Goal: Information Seeking & Learning: Learn about a topic

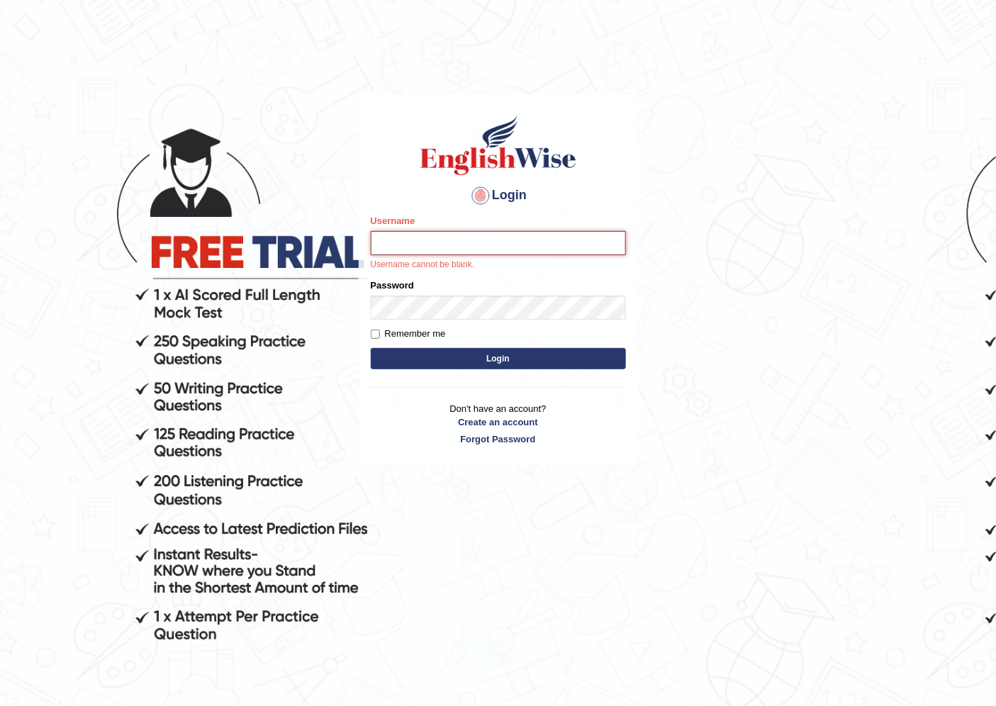
click at [511, 242] on input "Username" at bounding box center [498, 243] width 255 height 24
type input "anuj_parramatta"
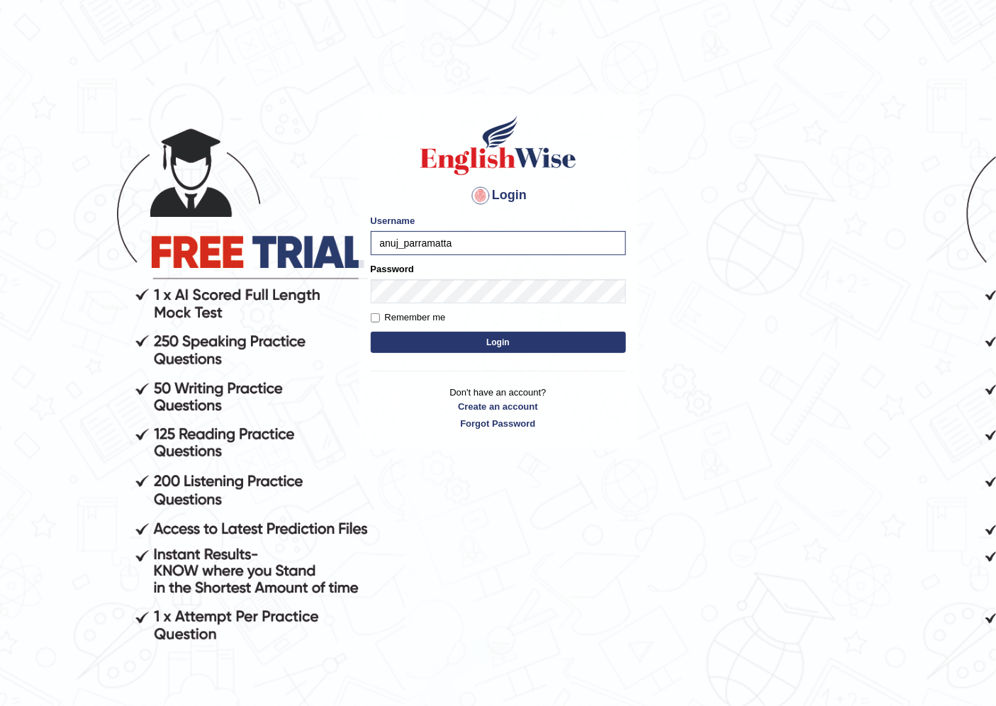
click at [492, 313] on div "Remember me" at bounding box center [498, 318] width 255 height 14
click at [430, 343] on button "Login" at bounding box center [498, 342] width 255 height 21
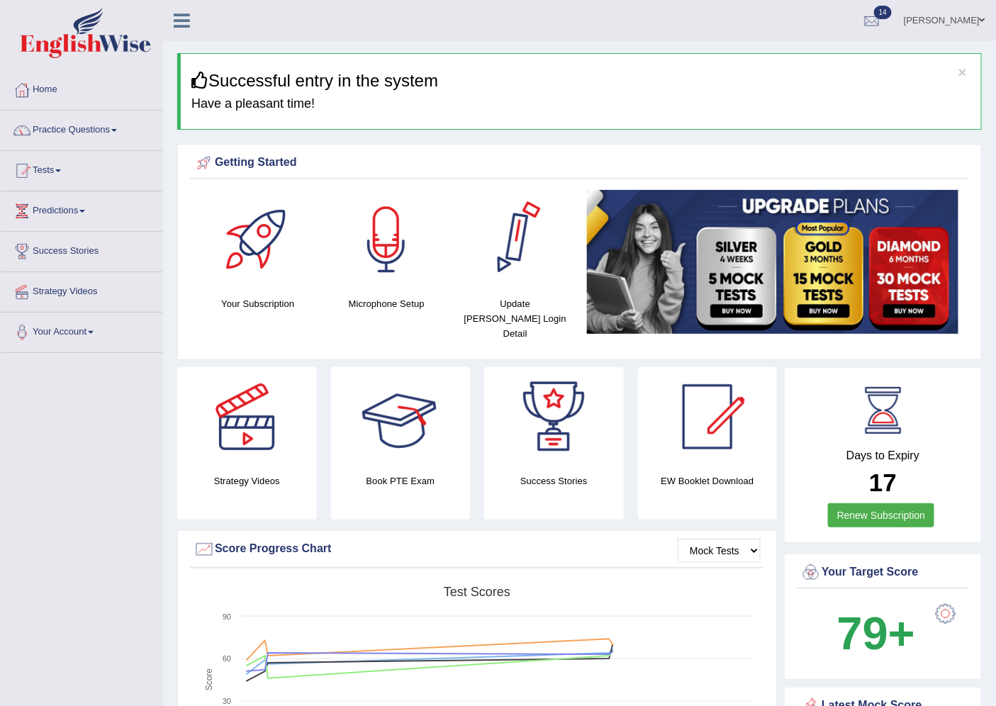
click at [486, 168] on div "Getting Started" at bounding box center [580, 162] width 772 height 21
click at [104, 132] on link "Practice Questions" at bounding box center [82, 128] width 162 height 35
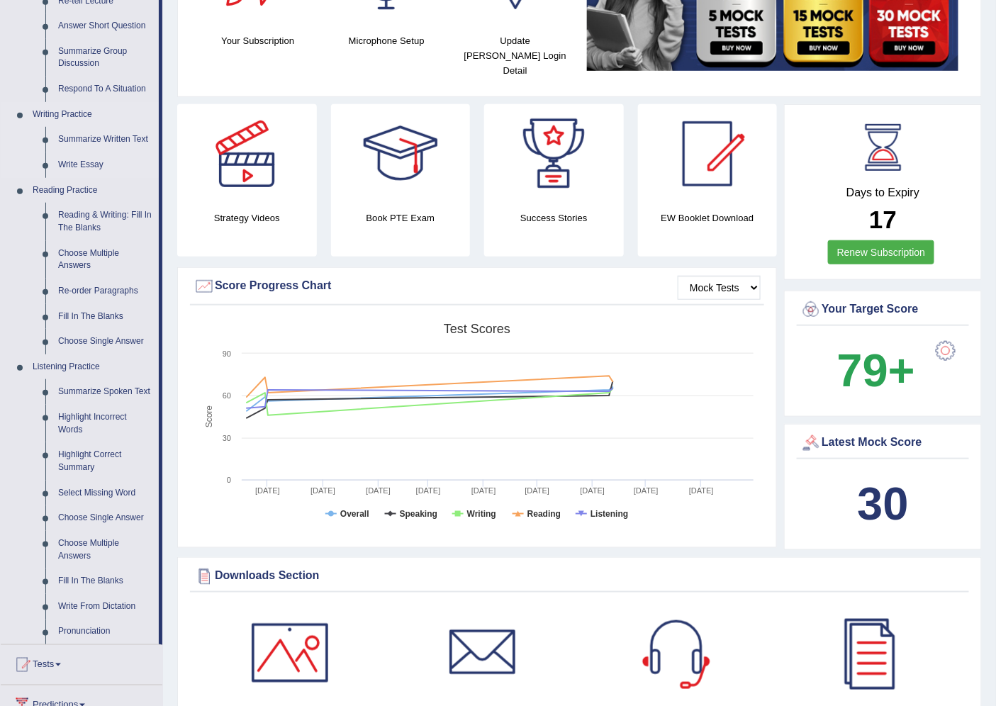
scroll to position [236, 0]
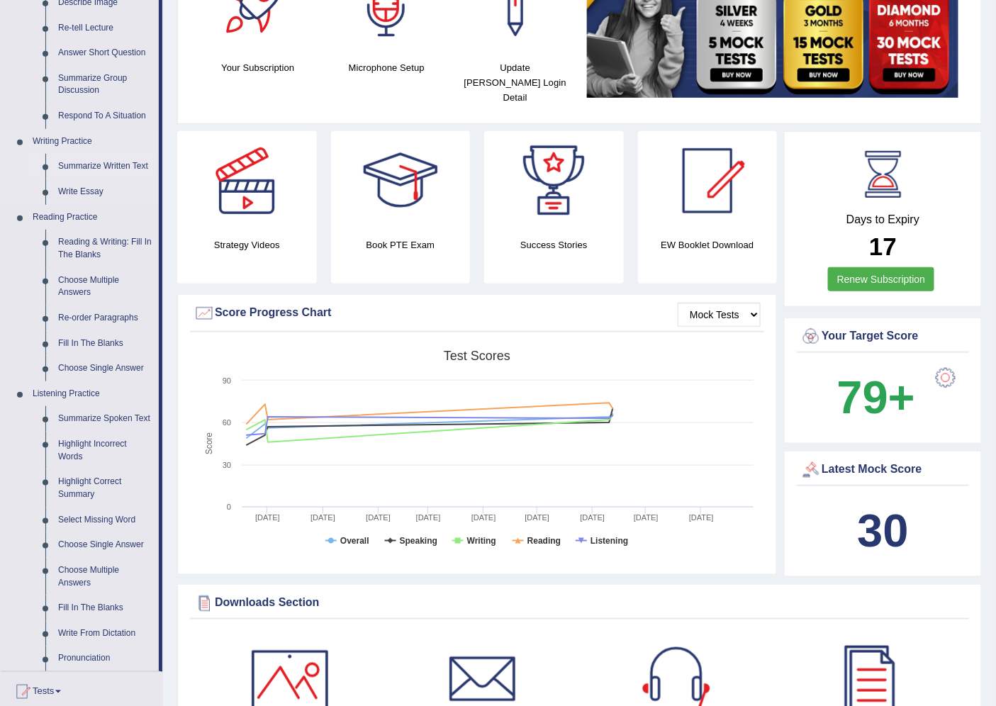
click at [104, 164] on link "Summarize Written Text" at bounding box center [105, 167] width 107 height 26
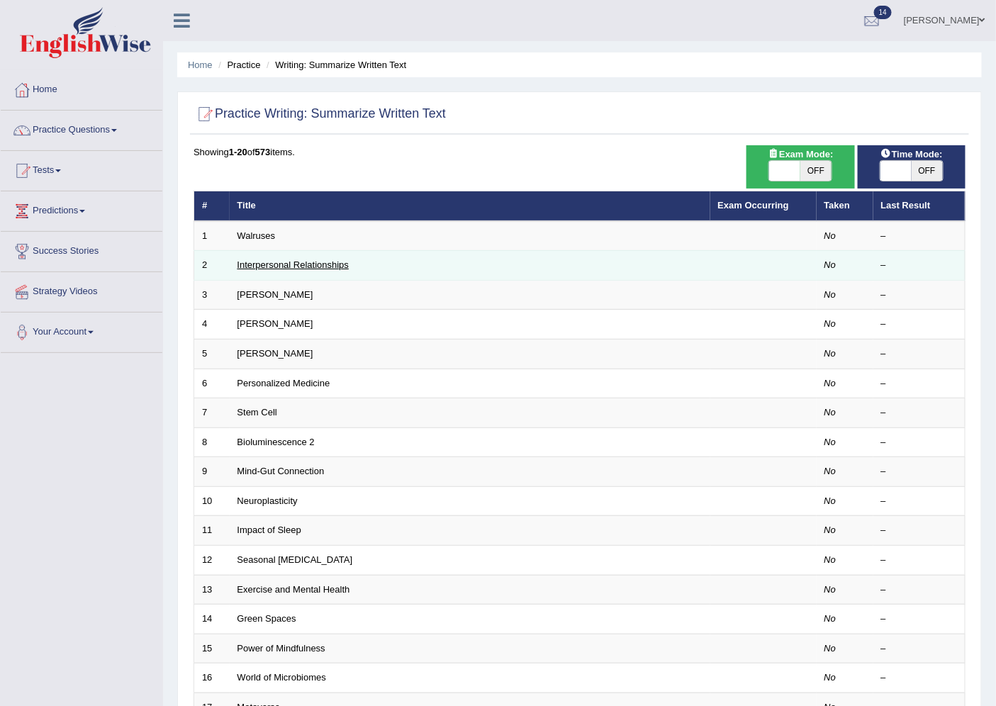
click at [257, 264] on link "Interpersonal Relationships" at bounding box center [294, 265] width 112 height 11
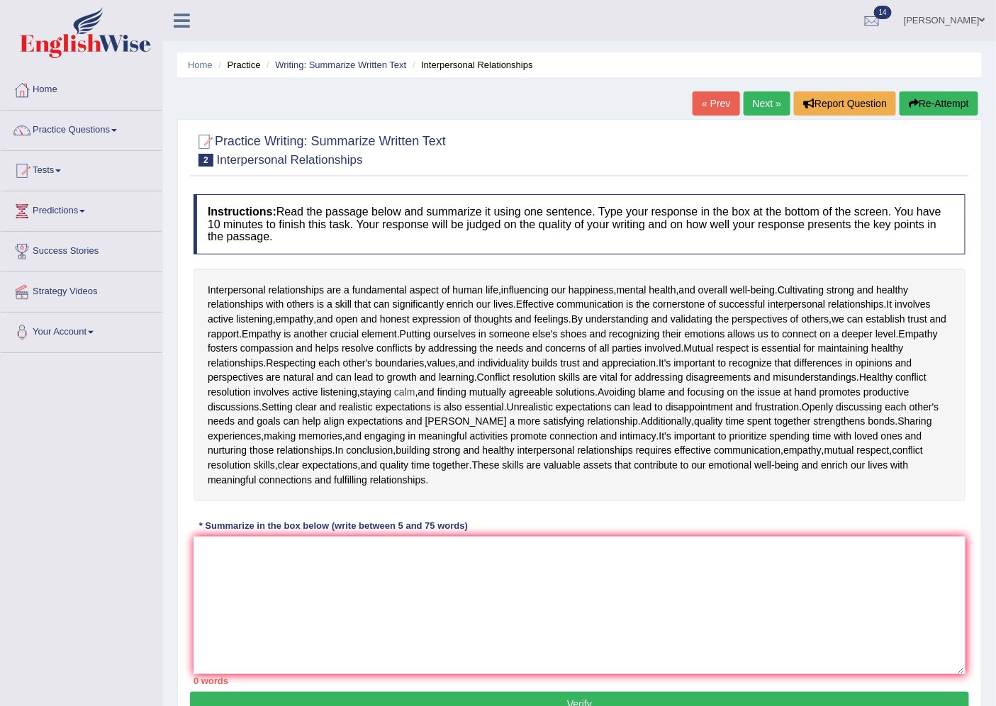
scroll to position [69, 0]
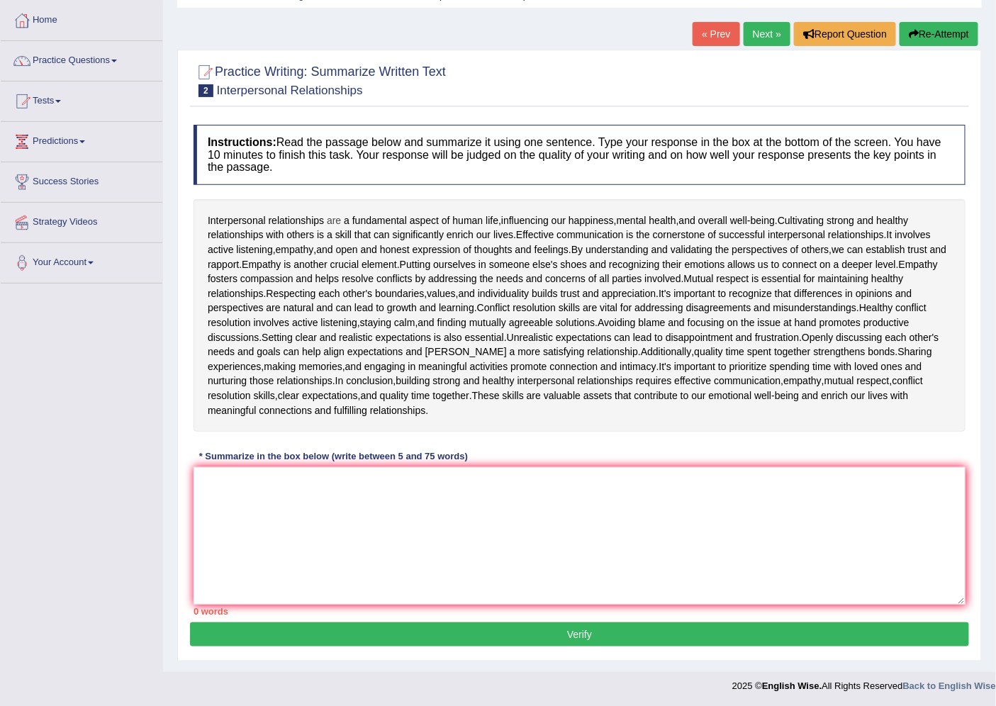
drag, startPoint x: 203, startPoint y: 216, endPoint x: 330, endPoint y: 225, distance: 128.0
click at [330, 225] on div "Interpersonal relationships are a fundamental aspect of human life , influencin…" at bounding box center [580, 315] width 772 height 233
drag, startPoint x: 210, startPoint y: 221, endPoint x: 308, endPoint y: 216, distance: 98.0
click at [308, 216] on div "Interpersonal relationships are a fundamental aspect of human life , influencin…" at bounding box center [580, 315] width 772 height 233
drag, startPoint x: 294, startPoint y: 221, endPoint x: 356, endPoint y: 221, distance: 61.7
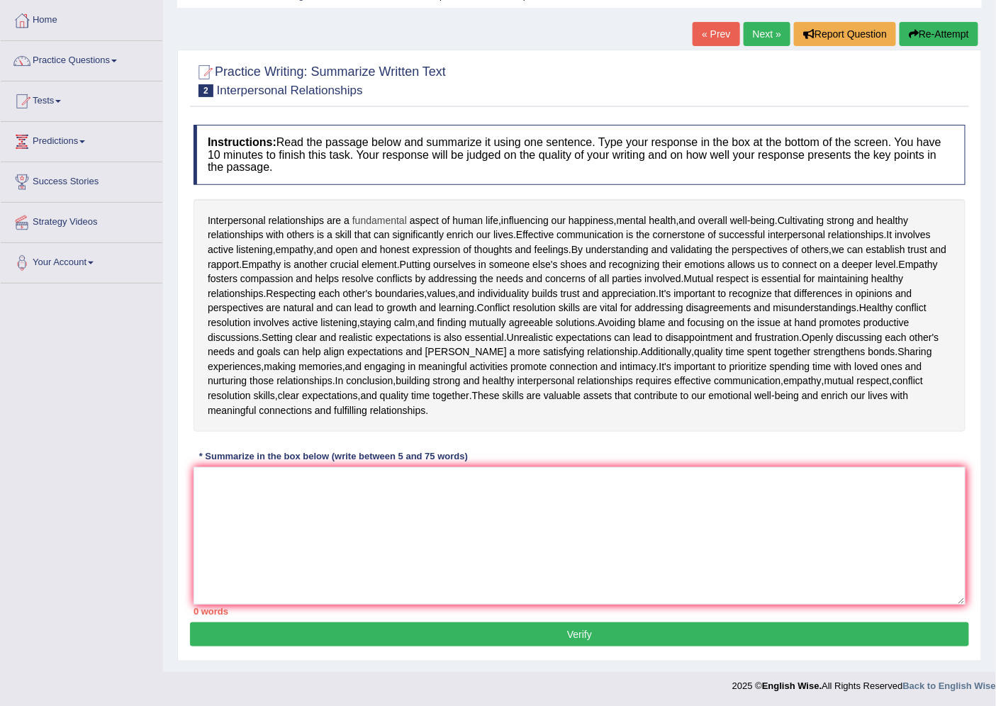
click at [356, 221] on div "Interpersonal relationships are a fundamental aspect of human life , influencin…" at bounding box center [580, 315] width 772 height 233
drag, startPoint x: 203, startPoint y: 216, endPoint x: 292, endPoint y: 228, distance: 90.2
click at [292, 228] on div "Interpersonal relationships are a fundamental aspect of human life , influencin…" at bounding box center [580, 315] width 772 height 233
drag, startPoint x: 208, startPoint y: 218, endPoint x: 456, endPoint y: 228, distance: 248.4
click at [456, 228] on div "Interpersonal relationships are a fundamental aspect of human life , influencin…" at bounding box center [580, 315] width 772 height 233
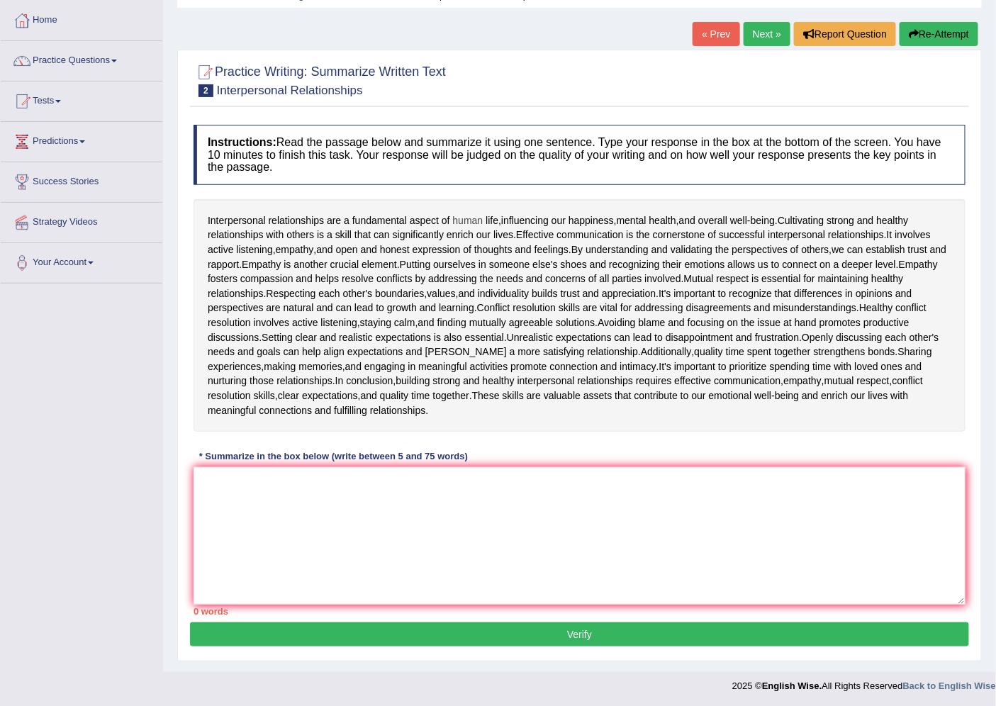
drag, startPoint x: 690, startPoint y: 218, endPoint x: 458, endPoint y: 218, distance: 231.9
click at [458, 218] on div "Interpersonal relationships are a fundamental aspect of human life , influencin…" at bounding box center [580, 315] width 772 height 233
drag, startPoint x: 208, startPoint y: 221, endPoint x: 618, endPoint y: 232, distance: 410.7
click at [618, 232] on div "Interpersonal relationships are a fundamental aspect of human life , influencin…" at bounding box center [580, 315] width 772 height 233
drag, startPoint x: 206, startPoint y: 220, endPoint x: 679, endPoint y: 236, distance: 473.2
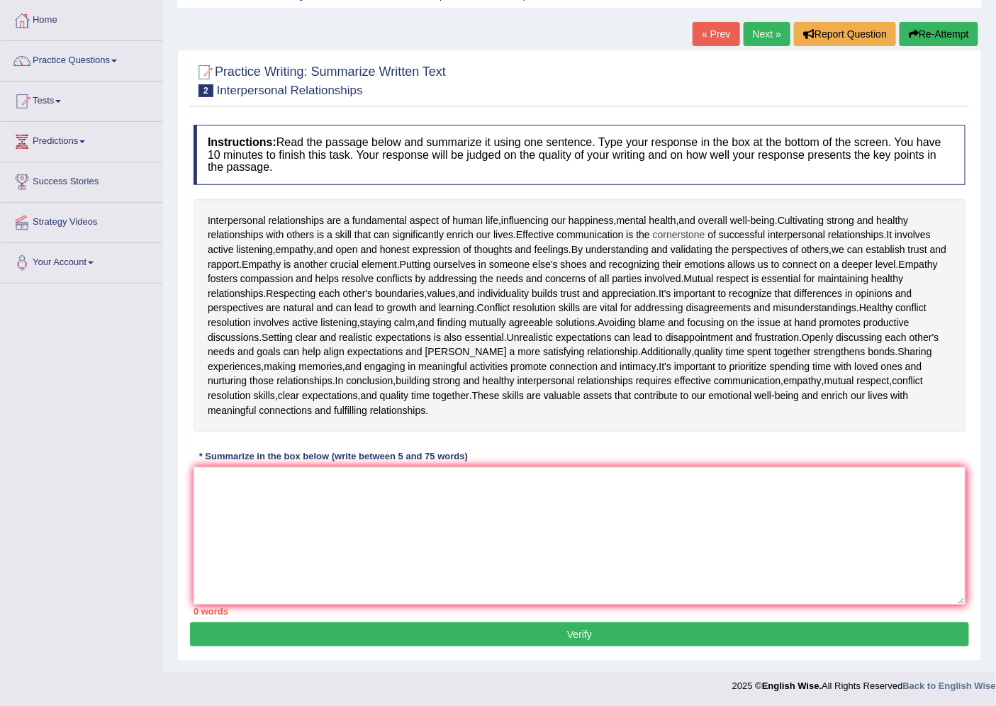
click at [679, 236] on div "Interpersonal relationships are a fundamental aspect of human life , influencin…" at bounding box center [580, 315] width 772 height 233
click at [394, 507] on textarea at bounding box center [580, 536] width 772 height 138
type textarea "t"
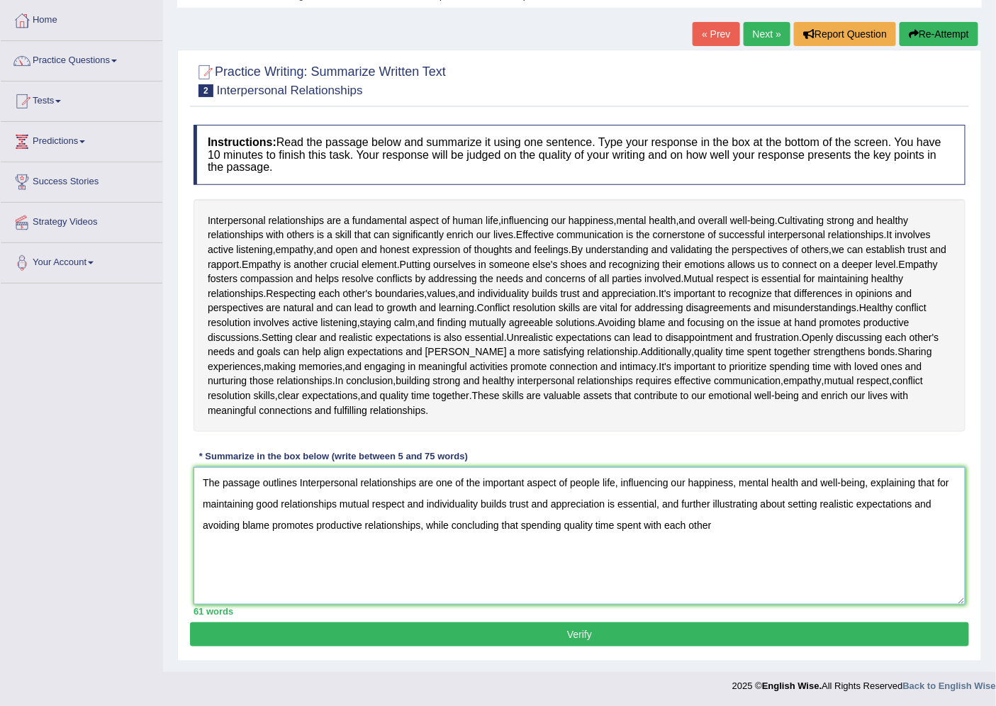
click at [643, 523] on textarea "The passage outlines Interpersonal relationships are one of the important aspec…" at bounding box center [580, 536] width 772 height 138
click at [676, 522] on textarea "The passage outlines Interpersonal relationships are one of the important aspec…" at bounding box center [580, 536] width 772 height 138
click at [696, 522] on textarea "The passage outlines Interpersonal relationships are one of the important aspec…" at bounding box center [580, 536] width 772 height 138
click at [683, 523] on textarea "The passage outlines Interpersonal relationships are one of the important aspec…" at bounding box center [580, 536] width 772 height 138
click at [733, 520] on textarea "The passage outlines Interpersonal relationships are one of the important aspec…" at bounding box center [580, 536] width 772 height 138
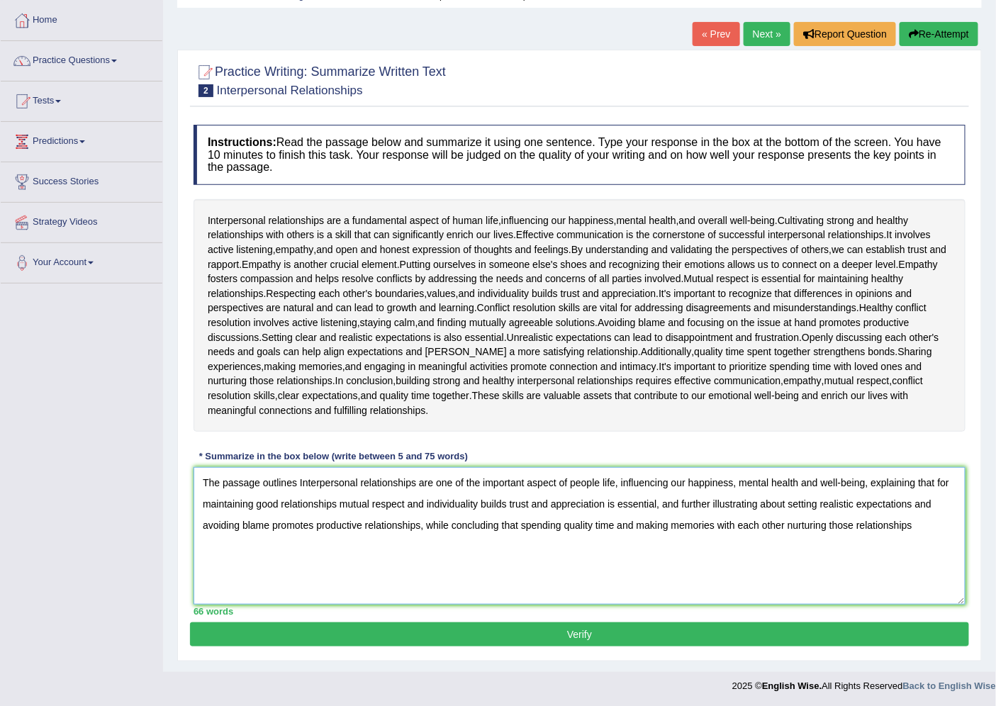
click at [827, 525] on textarea "The passage outlines Interpersonal relationships are one of the important aspec…" at bounding box center [580, 536] width 772 height 138
click at [289, 543] on textarea "The passage outlines Interpersonal relationships are one of the important aspec…" at bounding box center [580, 536] width 772 height 138
drag, startPoint x: 622, startPoint y: 480, endPoint x: 649, endPoint y: 480, distance: 26.9
click at [649, 480] on textarea "The passage outlines Interpersonal relationships are one of the important aspec…" at bounding box center [580, 536] width 772 height 138
click at [649, 481] on textarea "The passage outlines Interpersonal relationships are one of the important aspec…" at bounding box center [580, 536] width 772 height 138
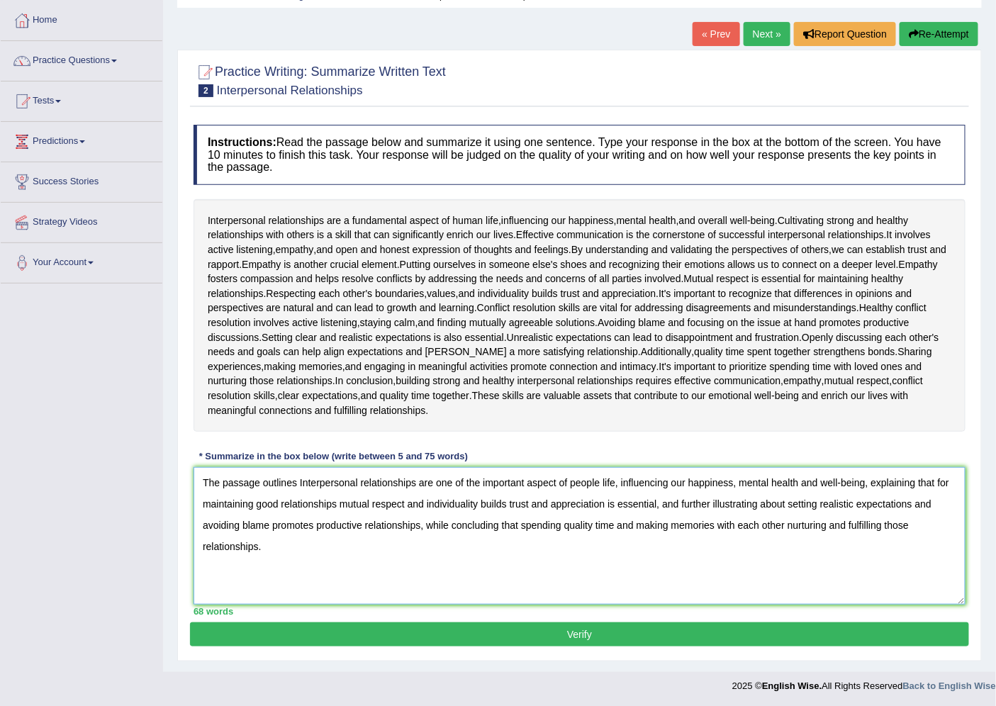
click at [649, 498] on textarea "The passage outlines Interpersonal relationships are one of the important aspec…" at bounding box center [580, 536] width 772 height 138
drag, startPoint x: 620, startPoint y: 478, endPoint x: 667, endPoint y: 483, distance: 47.1
click at [667, 483] on textarea "The passage outlines Interpersonal relationships are one of the important aspec…" at bounding box center [580, 536] width 772 height 138
click at [650, 495] on textarea "The passage outlines Interpersonal relationships are one of the important aspec…" at bounding box center [580, 536] width 772 height 138
click at [665, 482] on textarea "The passage outlines Interpersonal relationships are one of the important aspec…" at bounding box center [580, 536] width 772 height 138
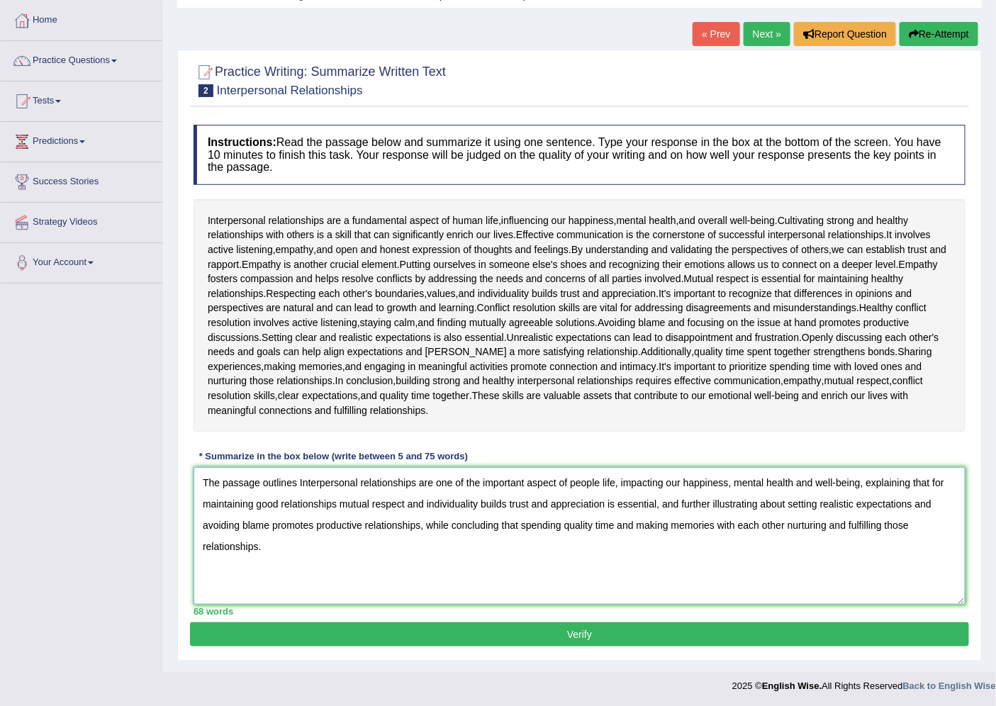
type textarea "The passage outlines Interpersonal relationships are one of the important aspec…"
click at [567, 627] on button "Verify" at bounding box center [579, 635] width 779 height 24
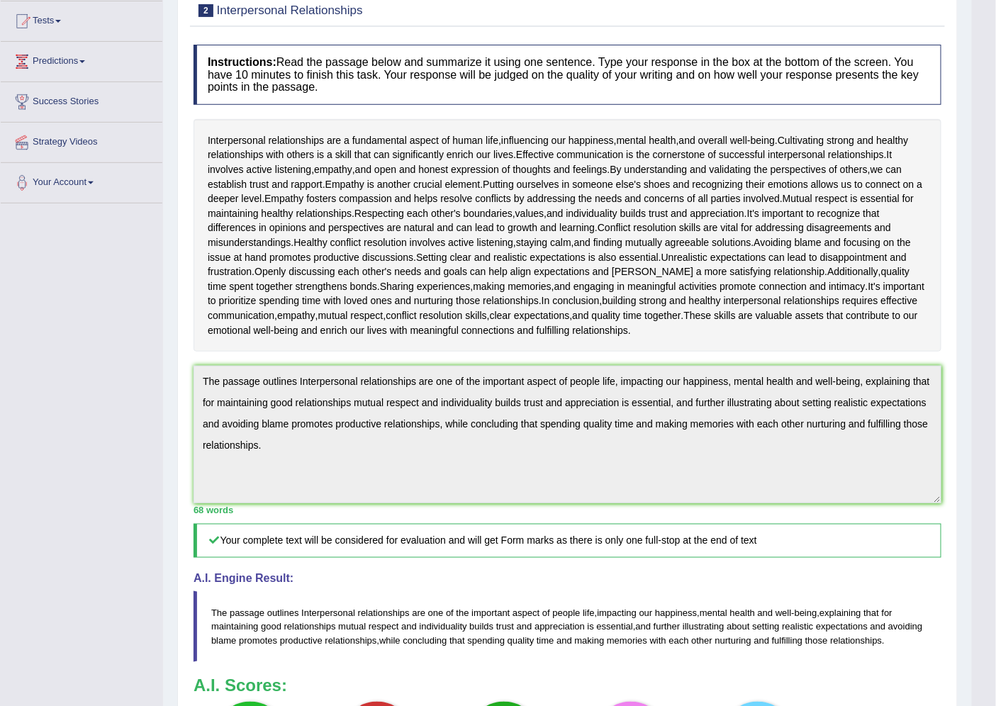
scroll to position [79, 0]
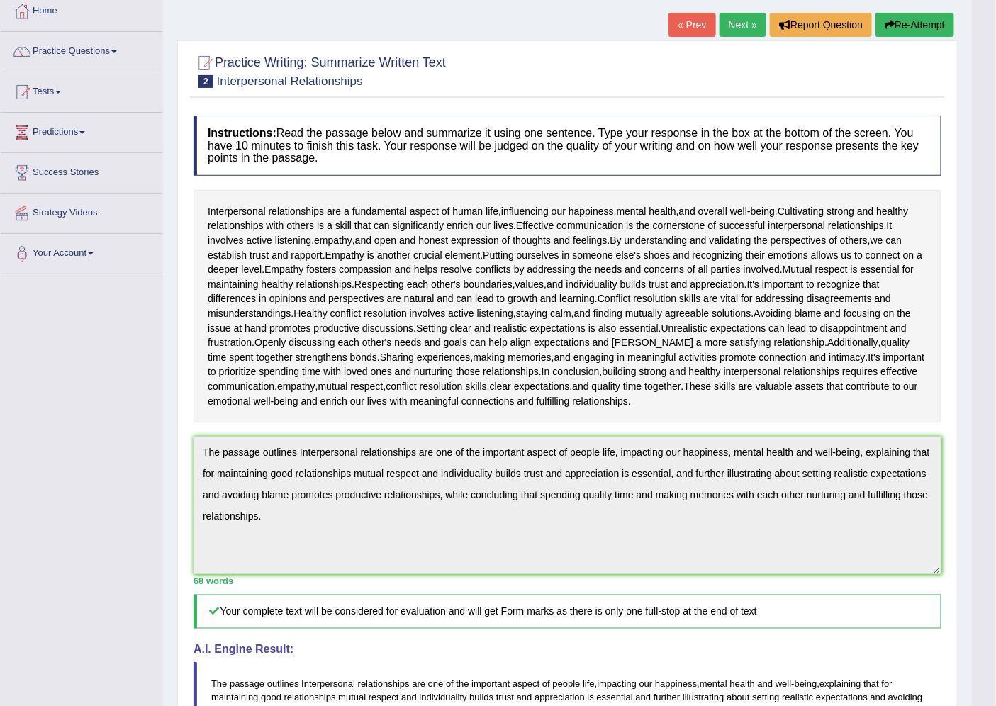
click at [738, 23] on link "Next »" at bounding box center [743, 25] width 47 height 24
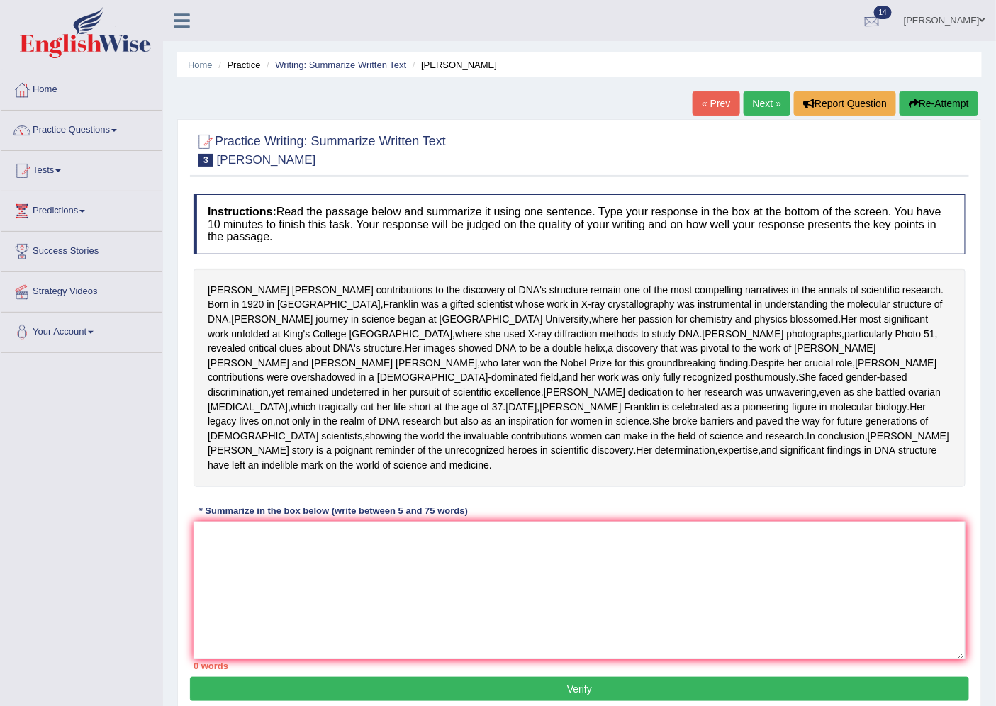
click at [883, 18] on div at bounding box center [871, 21] width 21 height 21
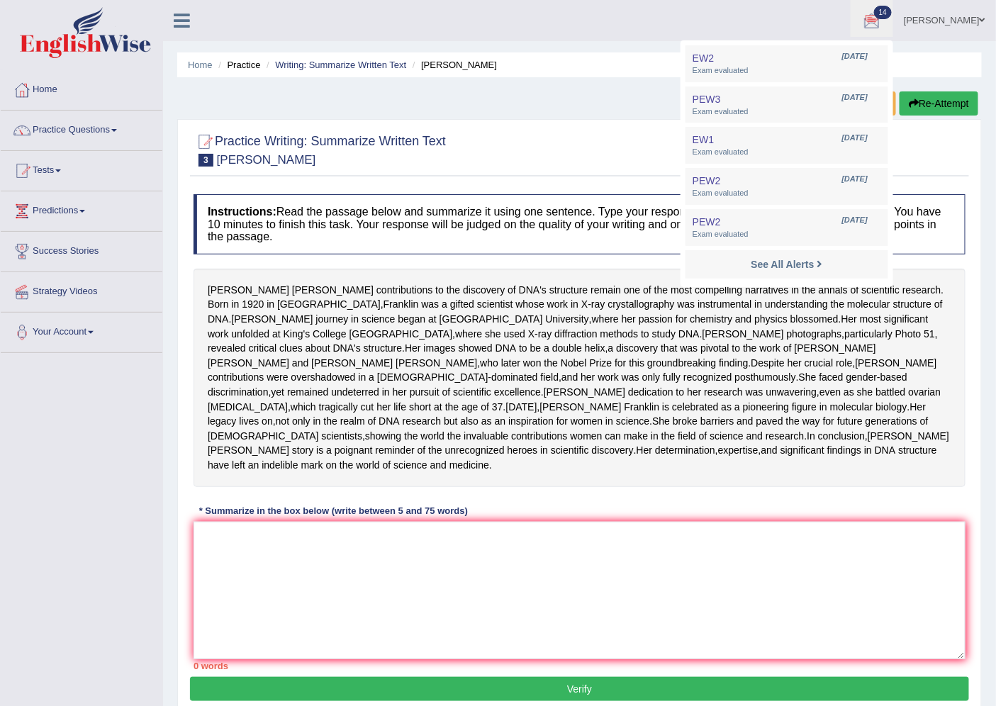
click at [613, 53] on ul "Home Practice Writing: Summarize Written Text Rosalid Franklin" at bounding box center [579, 64] width 805 height 25
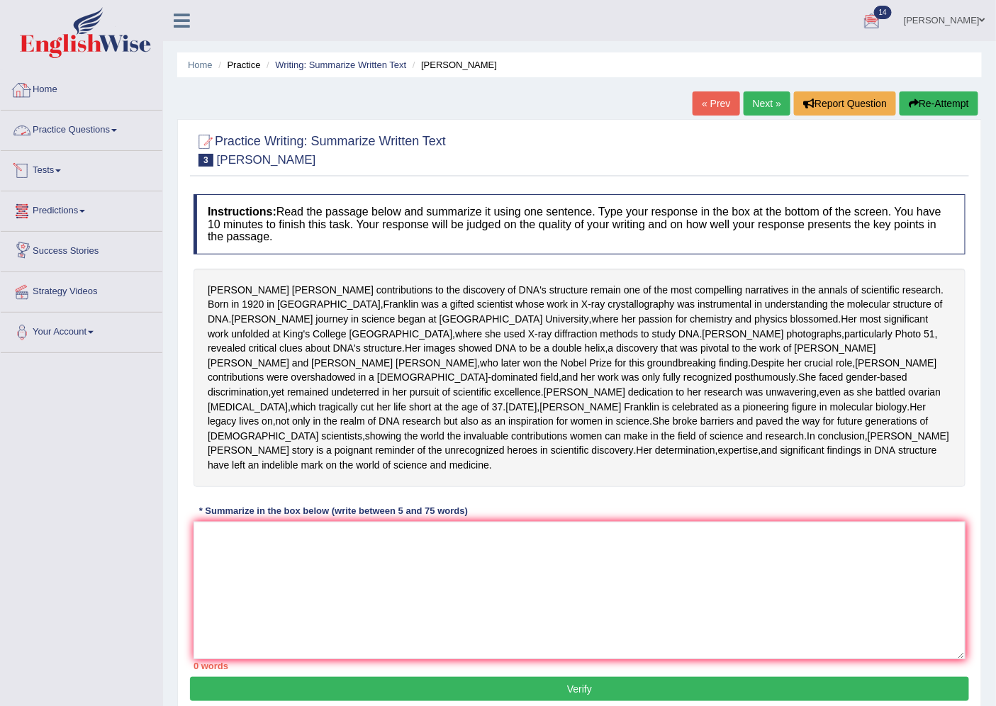
click at [60, 163] on link "Tests" at bounding box center [82, 168] width 162 height 35
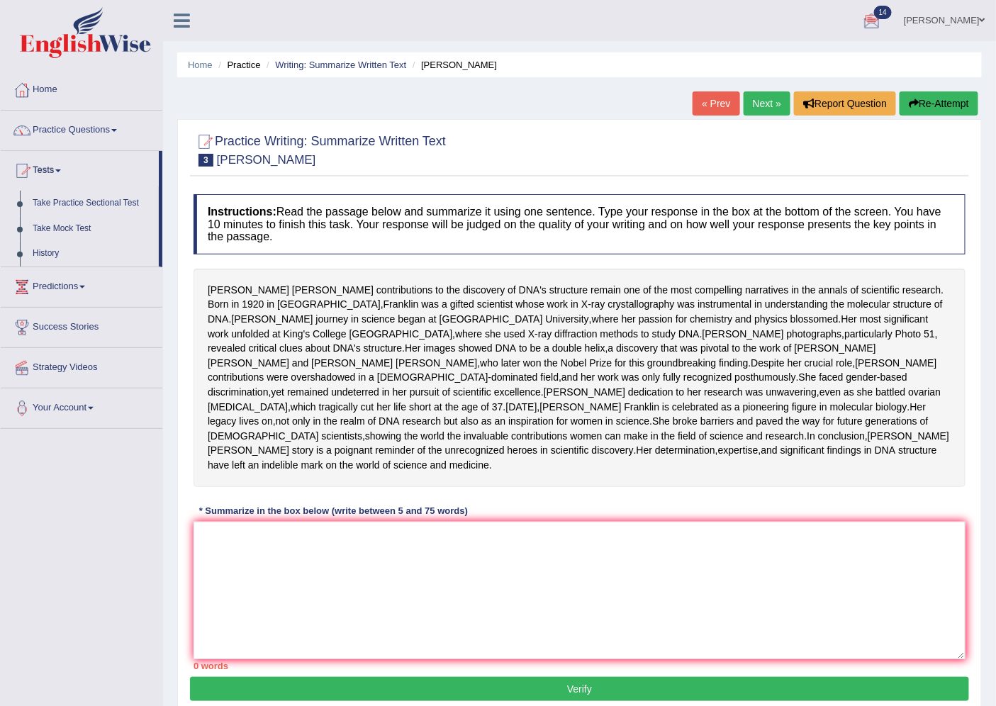
click at [82, 129] on link "Practice Questions" at bounding box center [82, 128] width 162 height 35
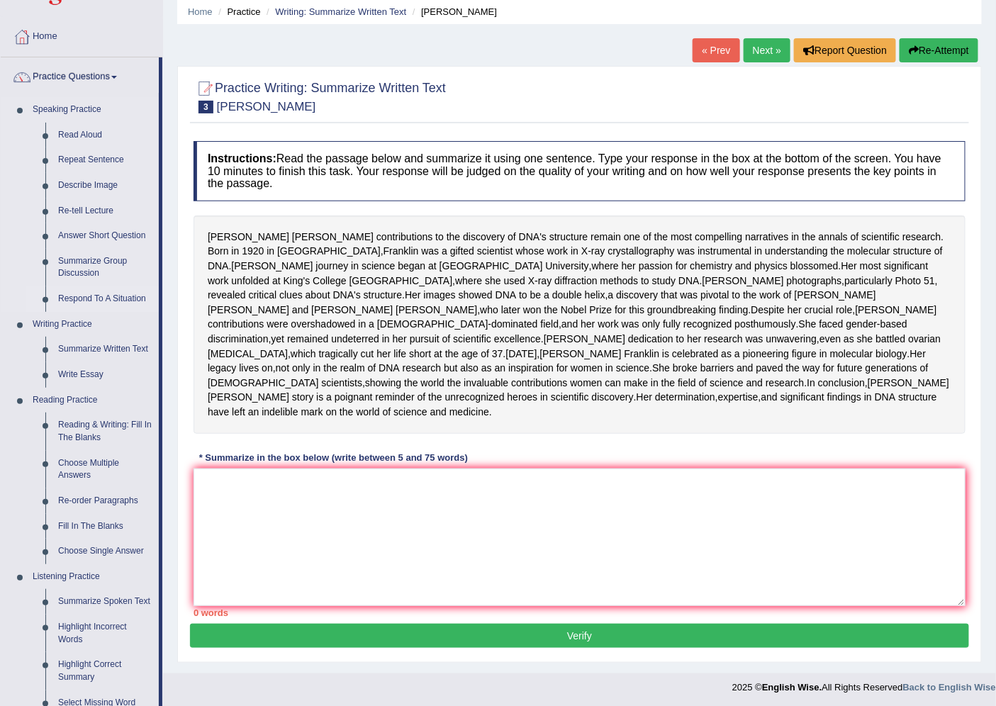
scroll to position [79, 0]
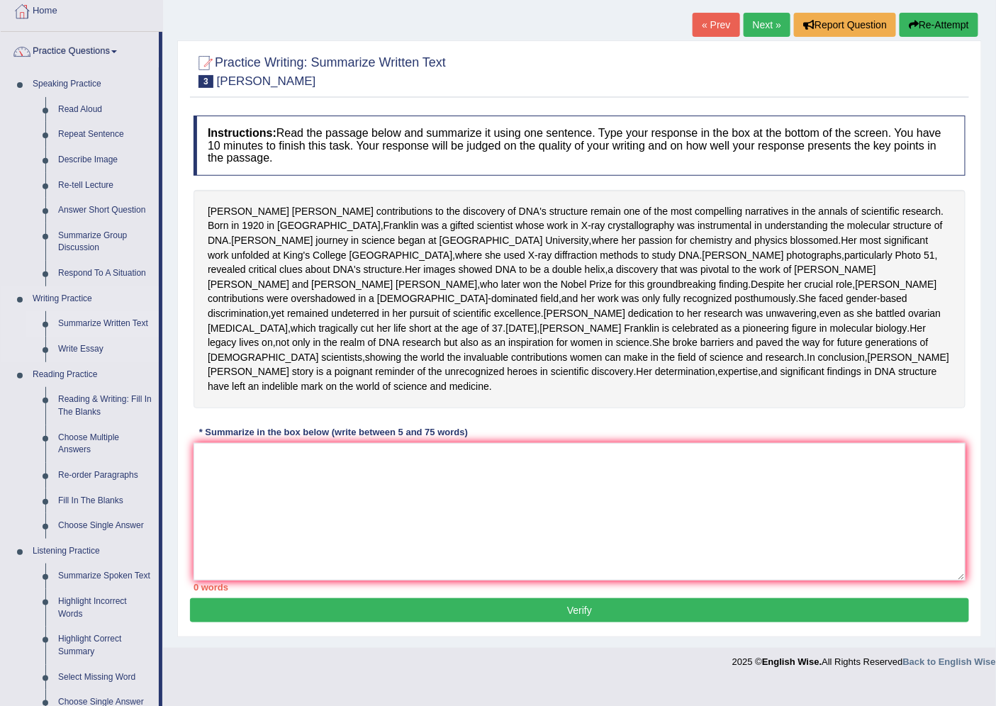
click at [105, 323] on link "Summarize Written Text" at bounding box center [105, 324] width 107 height 26
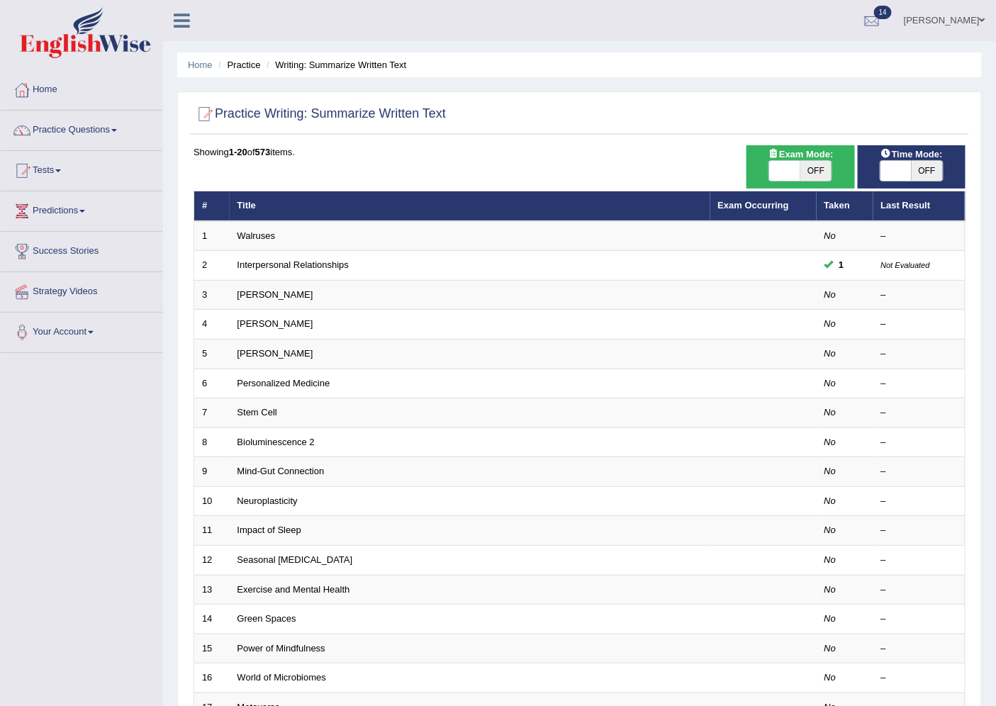
click at [901, 174] on span at bounding box center [896, 171] width 31 height 20
checkbox input "true"
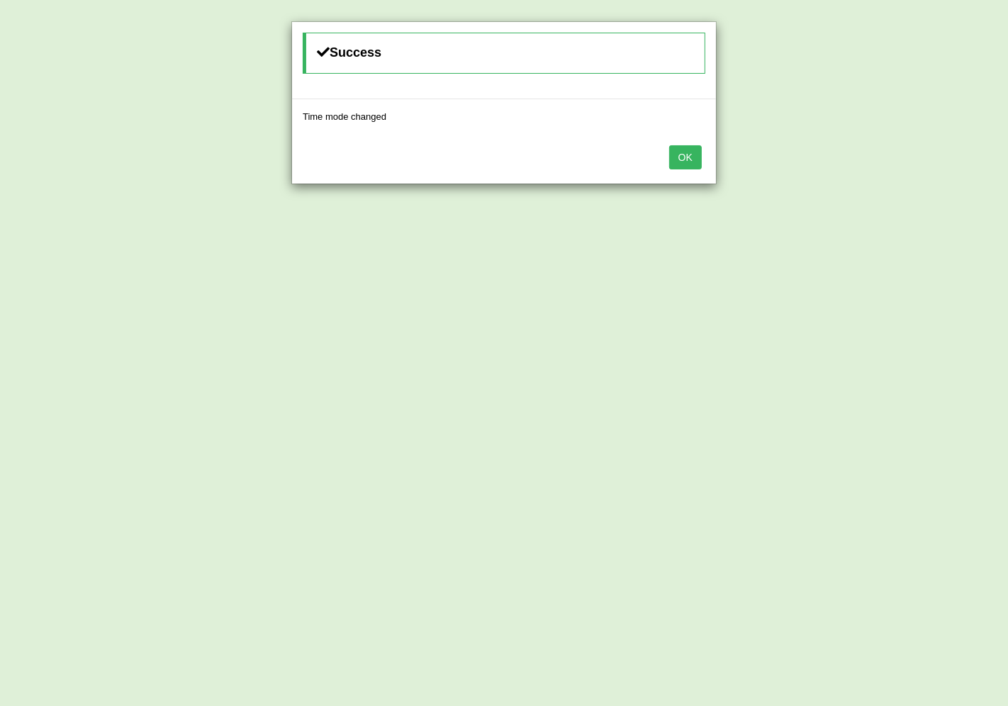
click at [689, 161] on button "OK" at bounding box center [685, 157] width 33 height 24
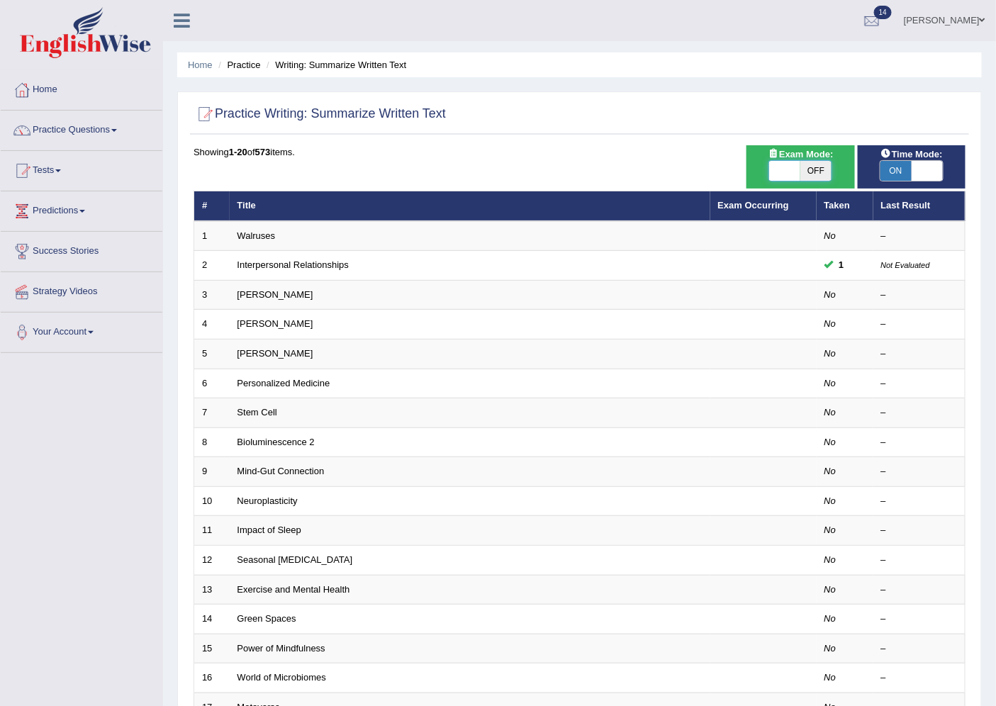
click at [792, 173] on span at bounding box center [784, 171] width 31 height 20
checkbox input "true"
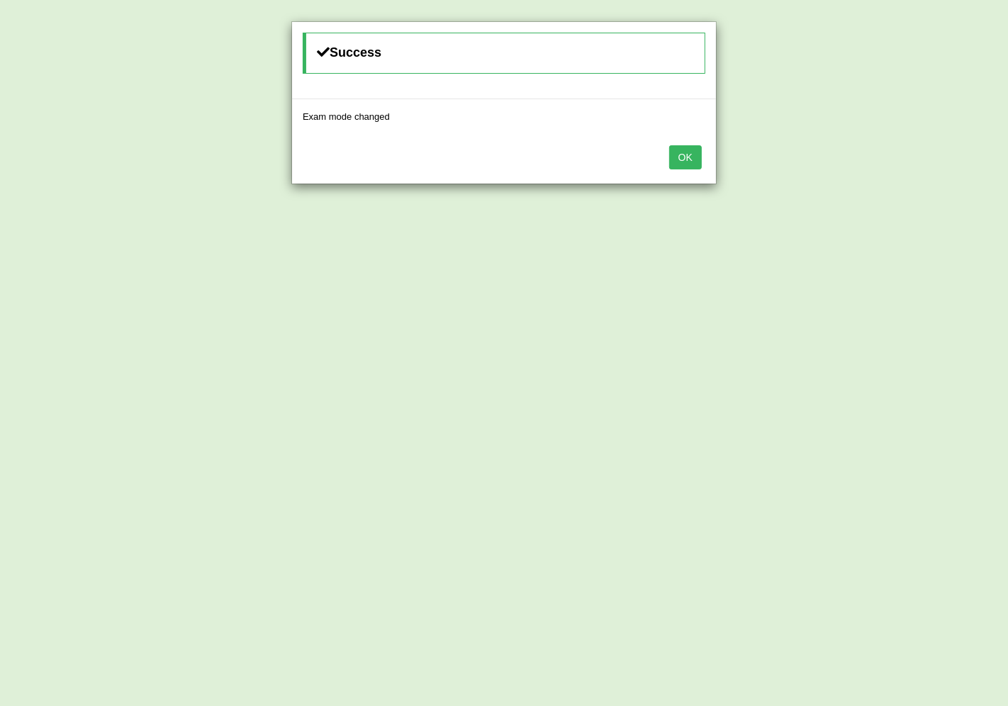
click at [676, 154] on button "OK" at bounding box center [685, 157] width 33 height 24
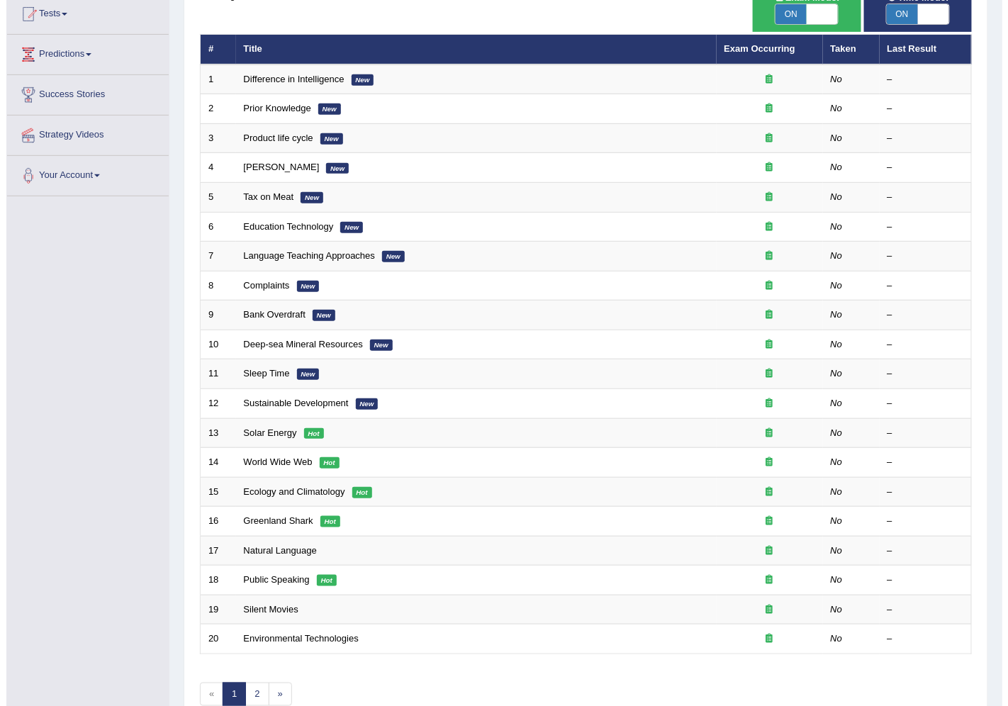
scroll to position [157, 0]
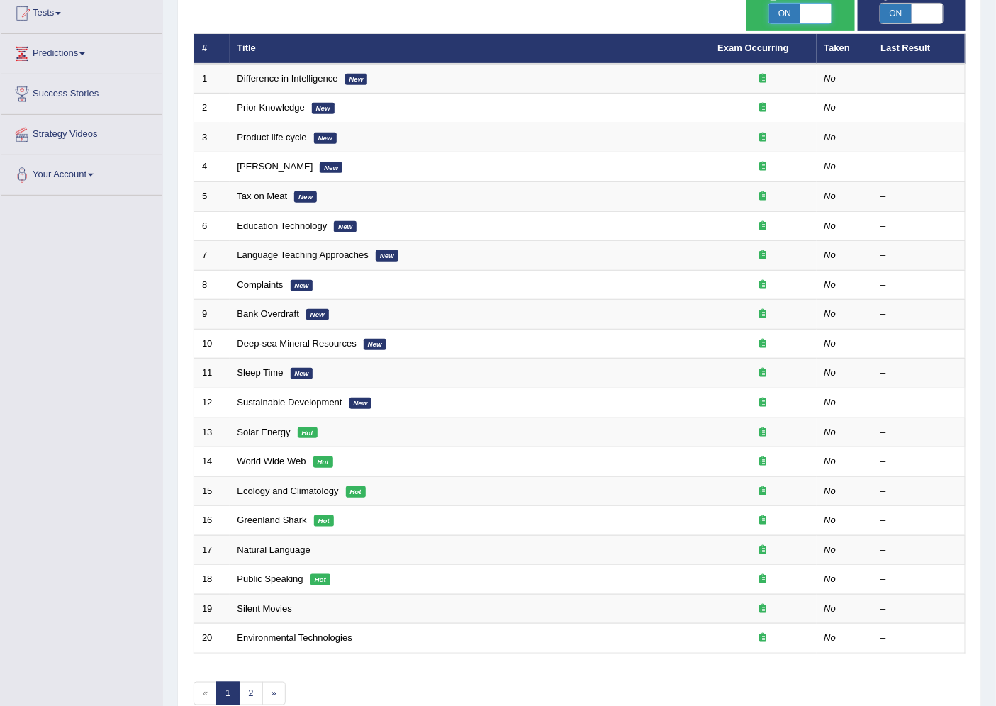
click at [819, 16] on span at bounding box center [815, 14] width 31 height 20
checkbox input "false"
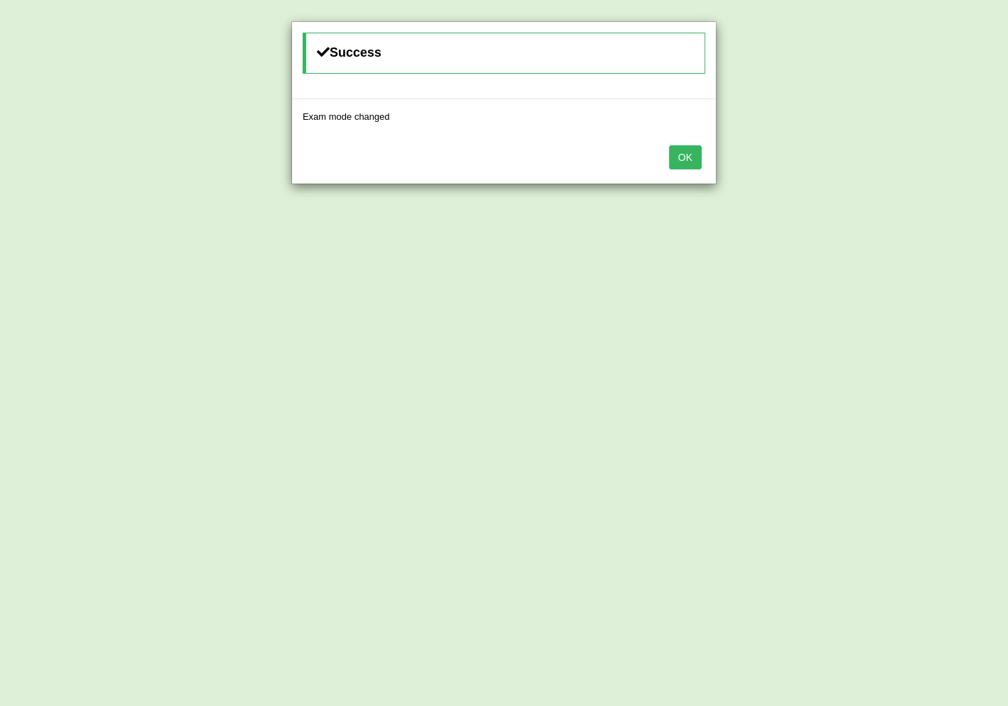
click at [691, 157] on button "OK" at bounding box center [685, 157] width 33 height 24
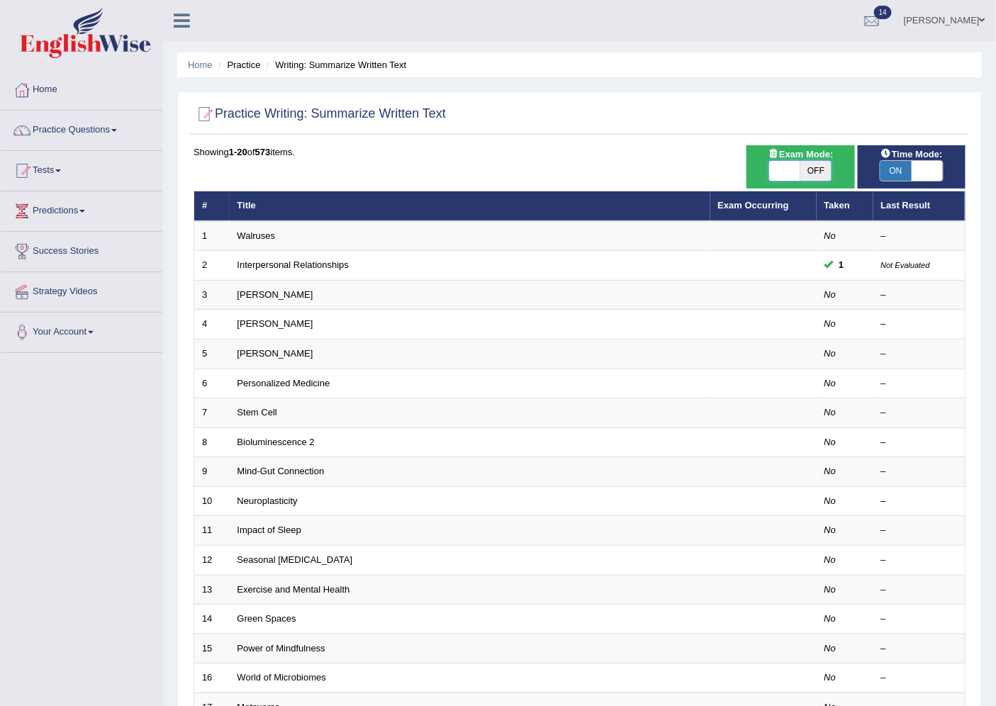
click at [788, 161] on span at bounding box center [784, 171] width 31 height 20
checkbox input "true"
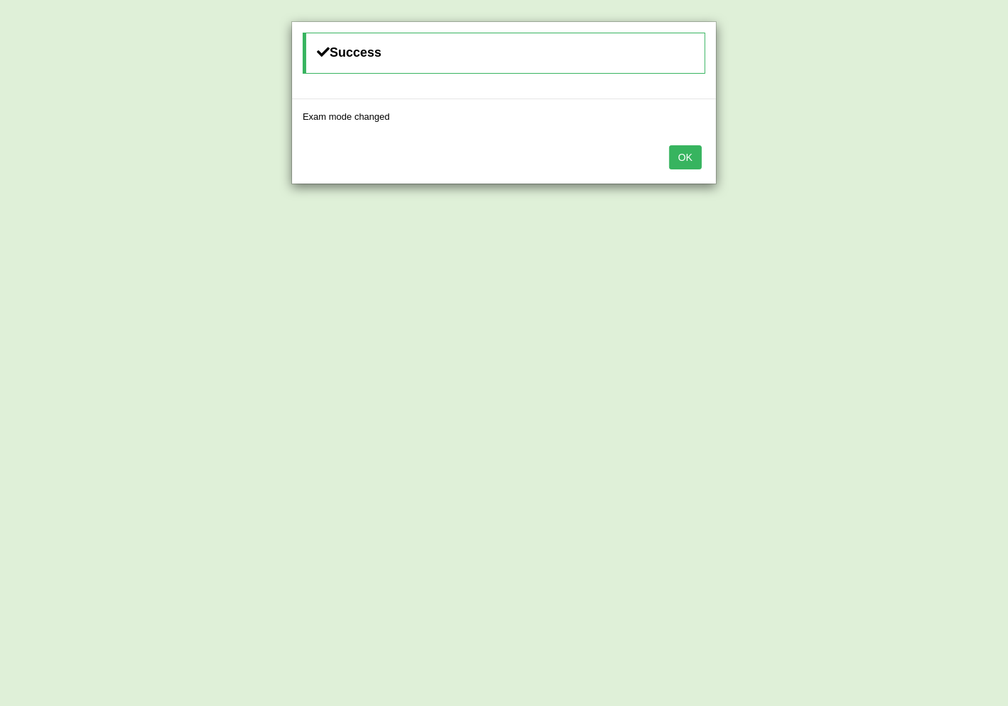
click at [698, 164] on button "OK" at bounding box center [685, 157] width 33 height 24
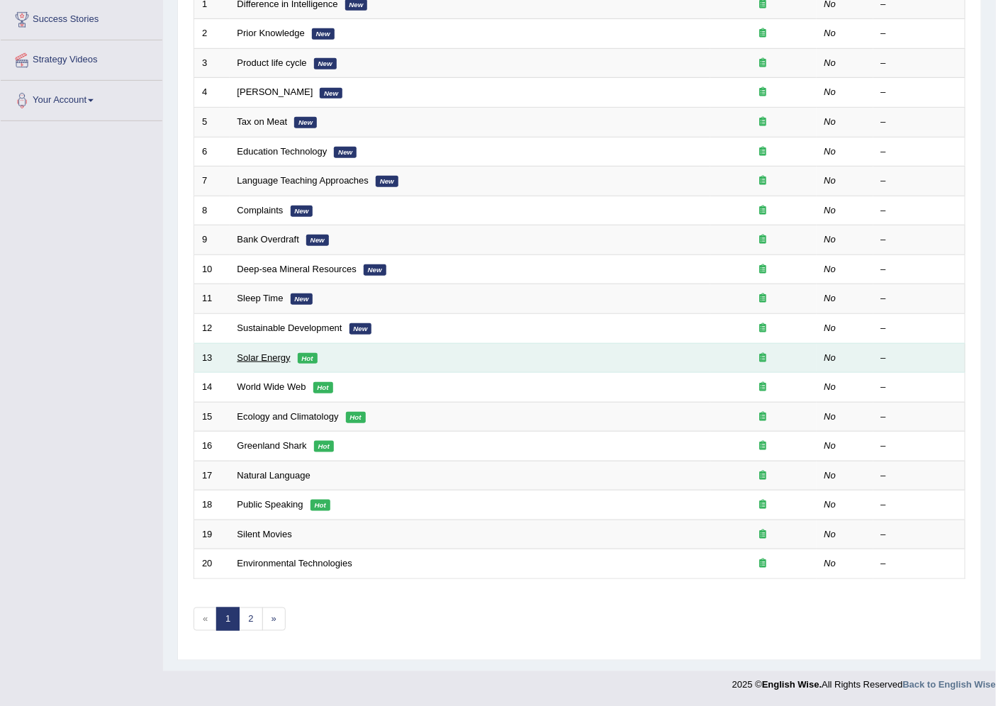
click at [277, 358] on link "Solar Energy" at bounding box center [264, 357] width 53 height 11
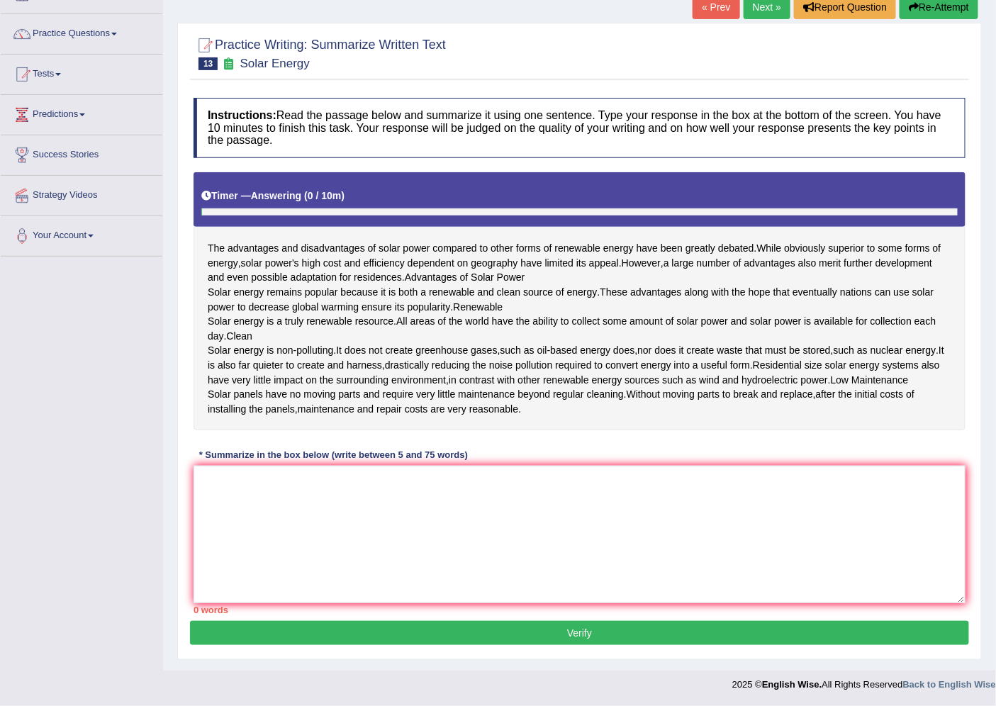
scroll to position [154, 0]
click at [381, 493] on textarea at bounding box center [580, 535] width 772 height 138
type textarea "T"
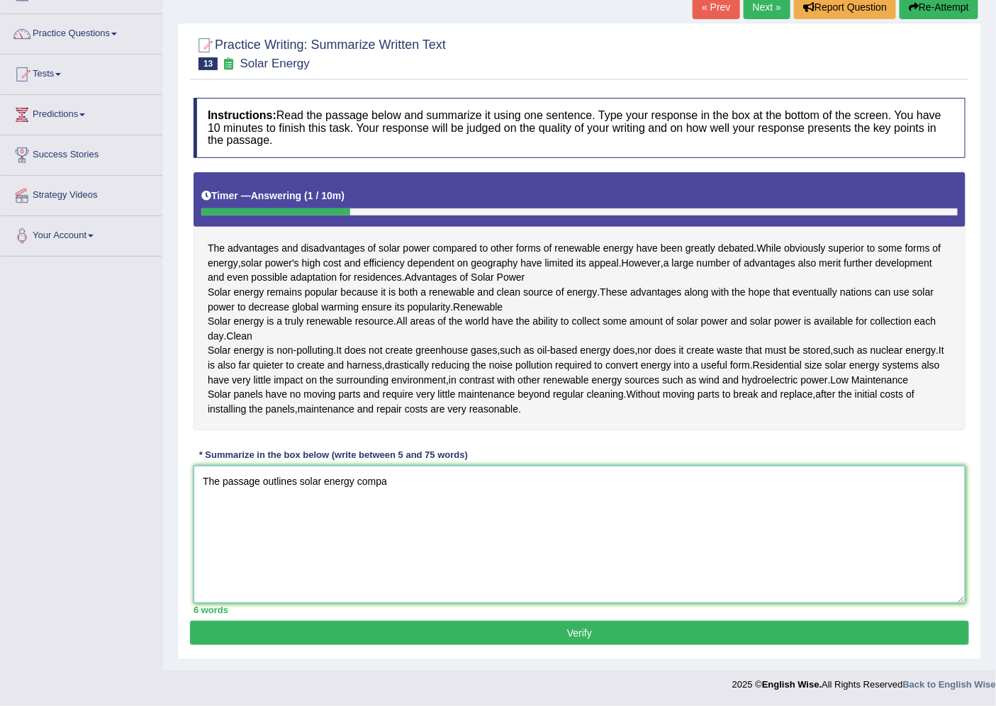
click at [425, 493] on textarea "The passage outlines solar energy compa" at bounding box center [580, 535] width 772 height 138
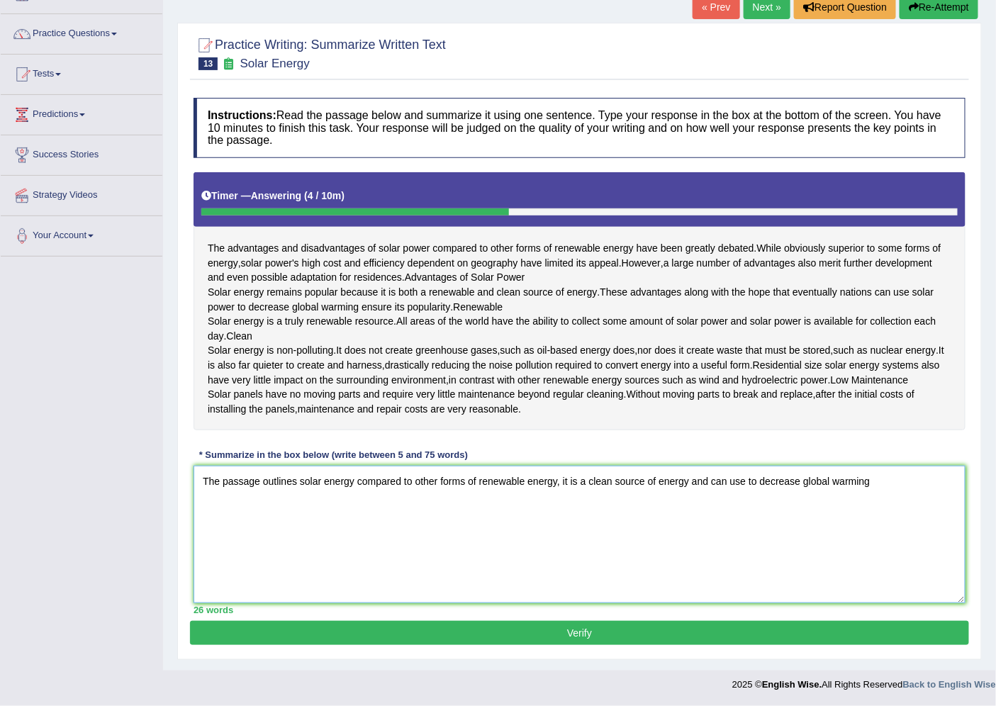
click at [577, 483] on textarea "The passage outlines solar energy compared to other forms of renewable energy, …" at bounding box center [580, 535] width 772 height 138
click at [885, 479] on textarea "The passage outlines solar energy compared to other forms of renewable energy, …" at bounding box center [580, 535] width 772 height 138
click at [913, 483] on textarea "The passage outlines solar energy compared to other forms of renewable energy, …" at bounding box center [580, 535] width 772 height 138
click at [939, 485] on textarea "The passage outlines solar energy compared to other forms of renewable energy, …" at bounding box center [580, 535] width 772 height 138
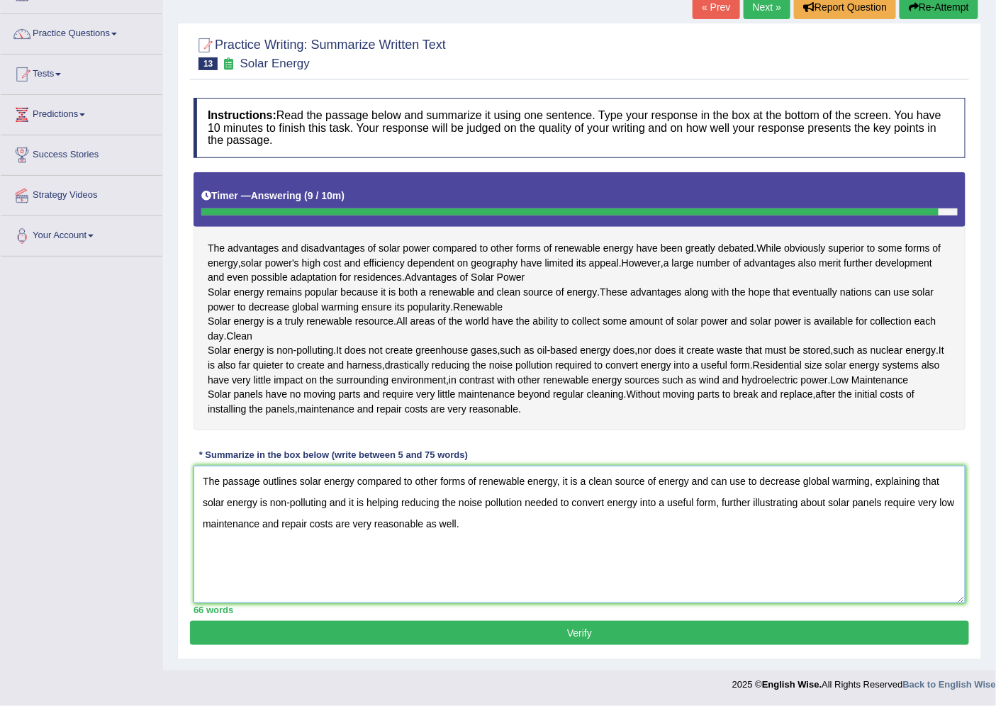
type textarea "The passage outlines solar energy compared to other forms of renewable energy, …"
click at [555, 628] on button "Verify" at bounding box center [579, 633] width 779 height 24
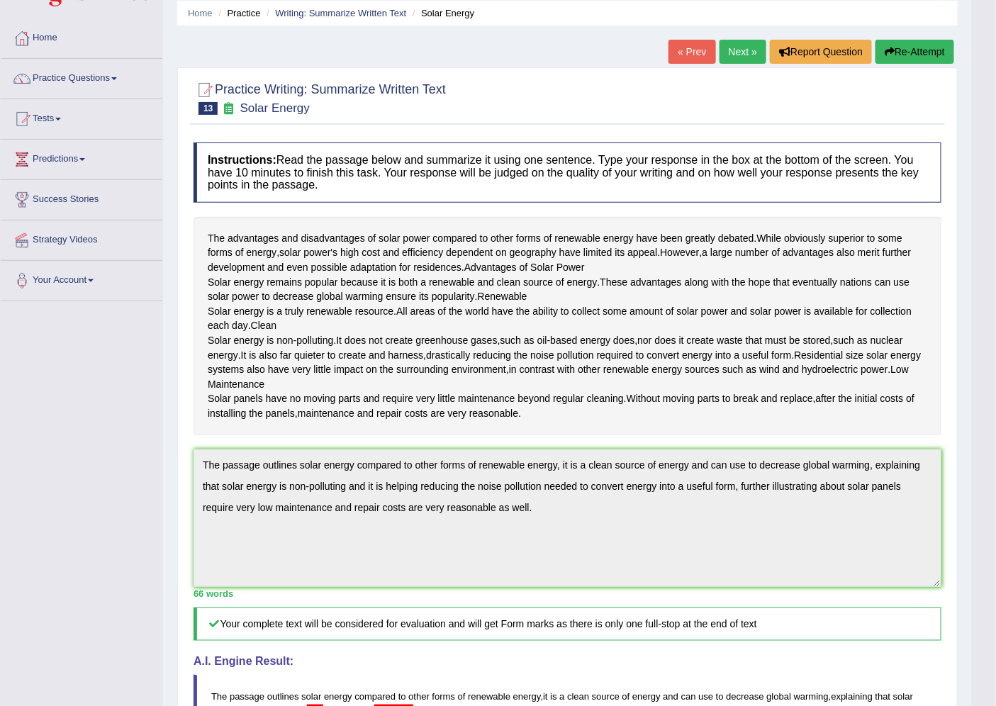
scroll to position [19, 0]
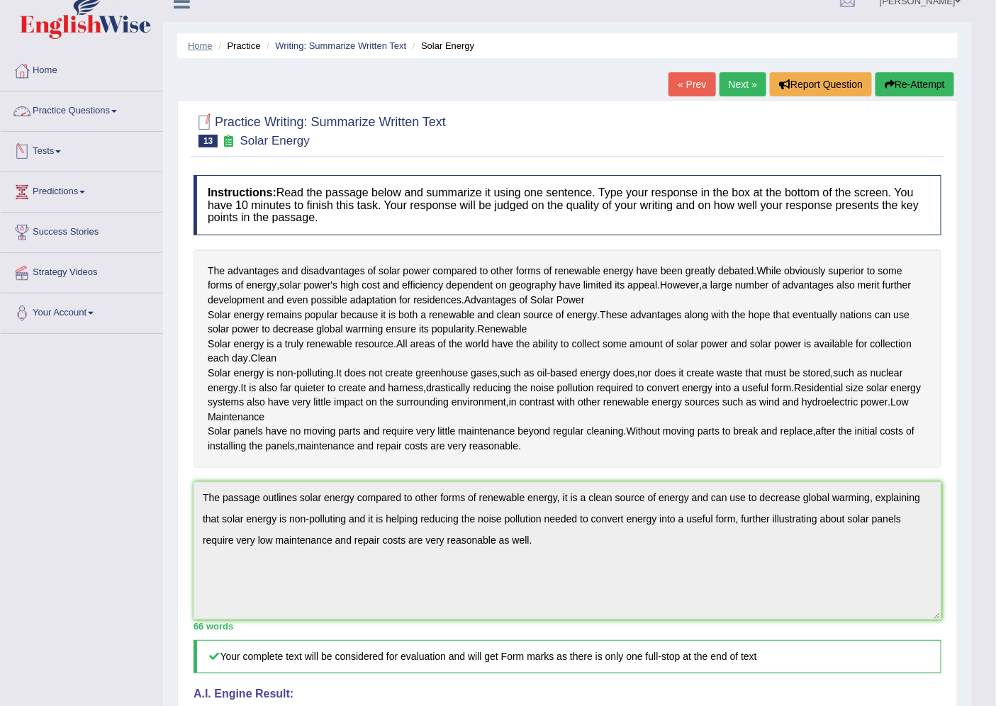
click at [206, 41] on link "Home" at bounding box center [200, 45] width 25 height 11
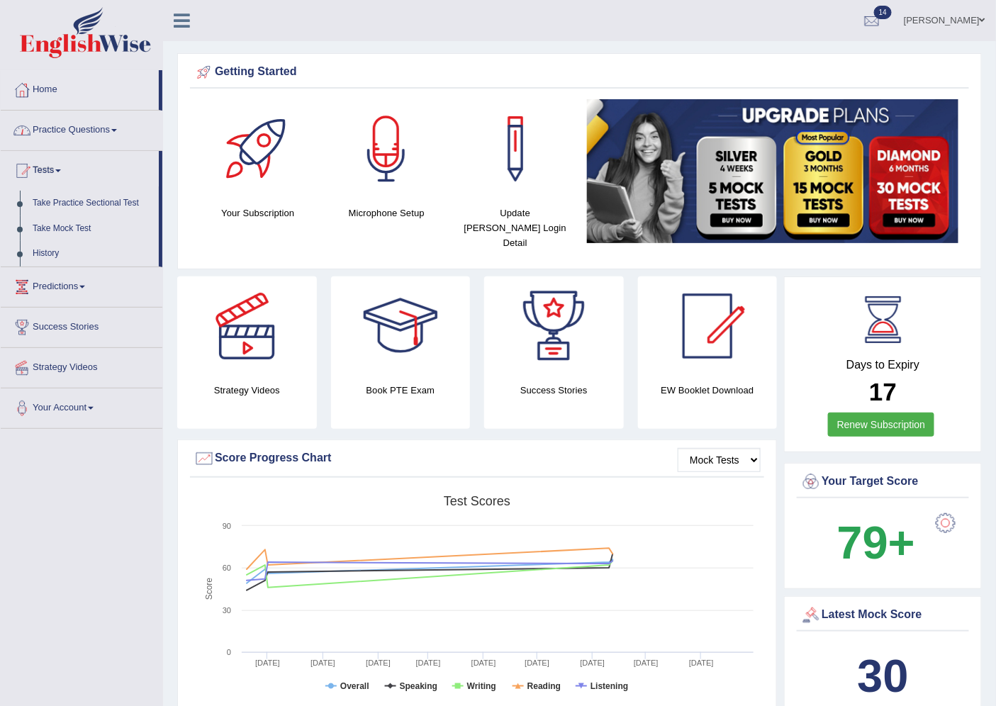
click at [65, 128] on link "Practice Questions" at bounding box center [82, 128] width 162 height 35
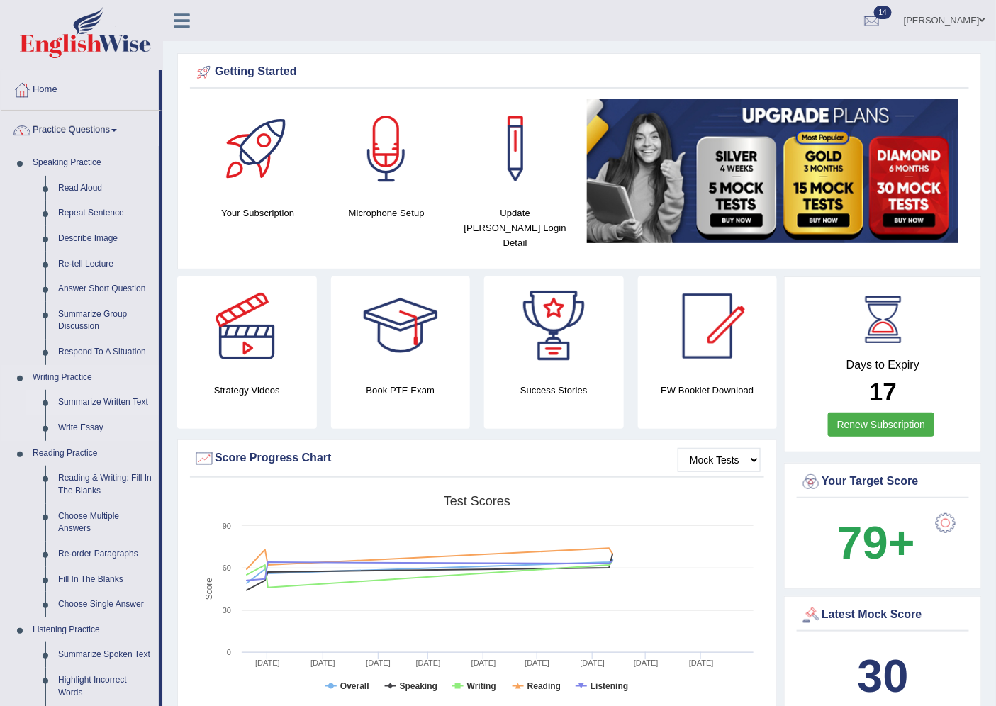
click at [92, 403] on link "Summarize Written Text" at bounding box center [105, 403] width 107 height 26
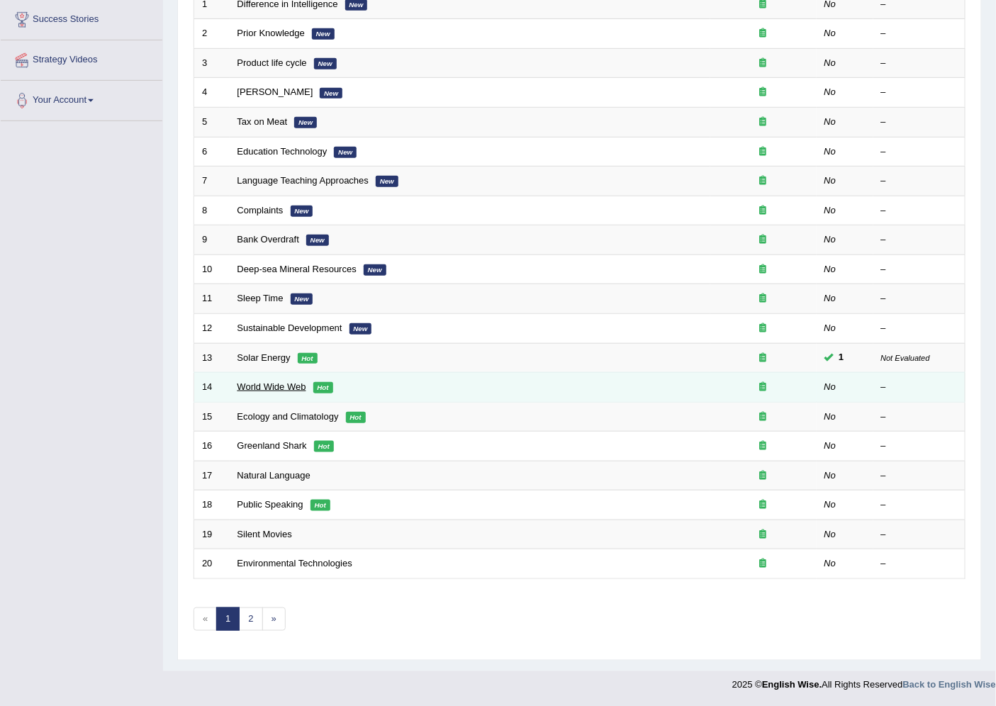
click at [284, 391] on link "World Wide Web" at bounding box center [272, 386] width 69 height 11
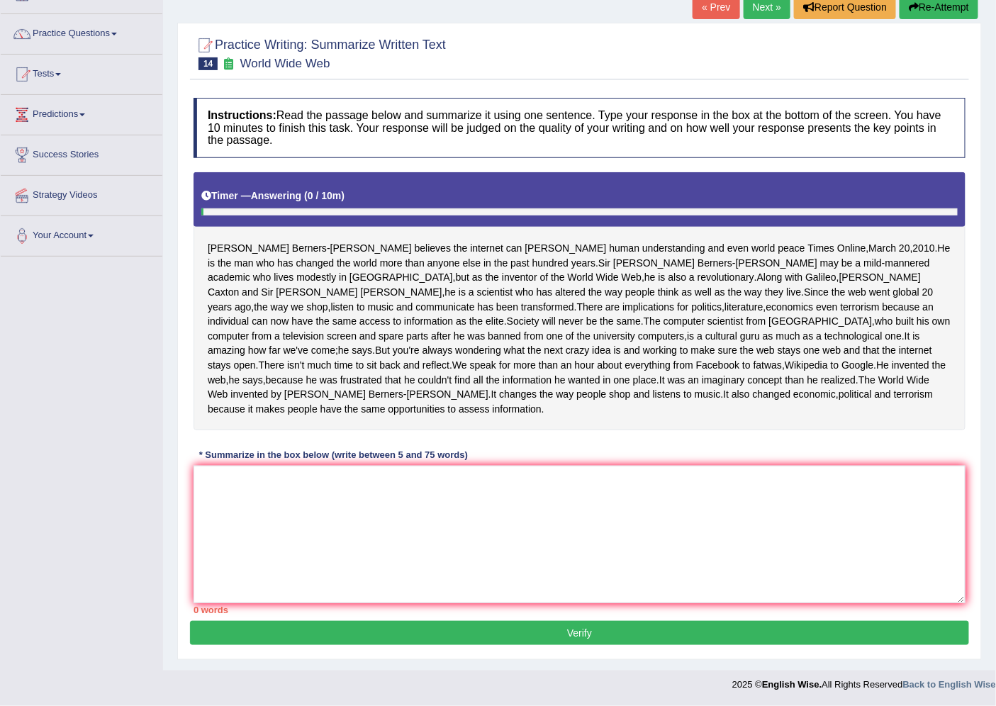
scroll to position [125, 0]
click at [379, 513] on textarea at bounding box center [580, 535] width 772 height 138
type textarea "T"
type textarea "t"
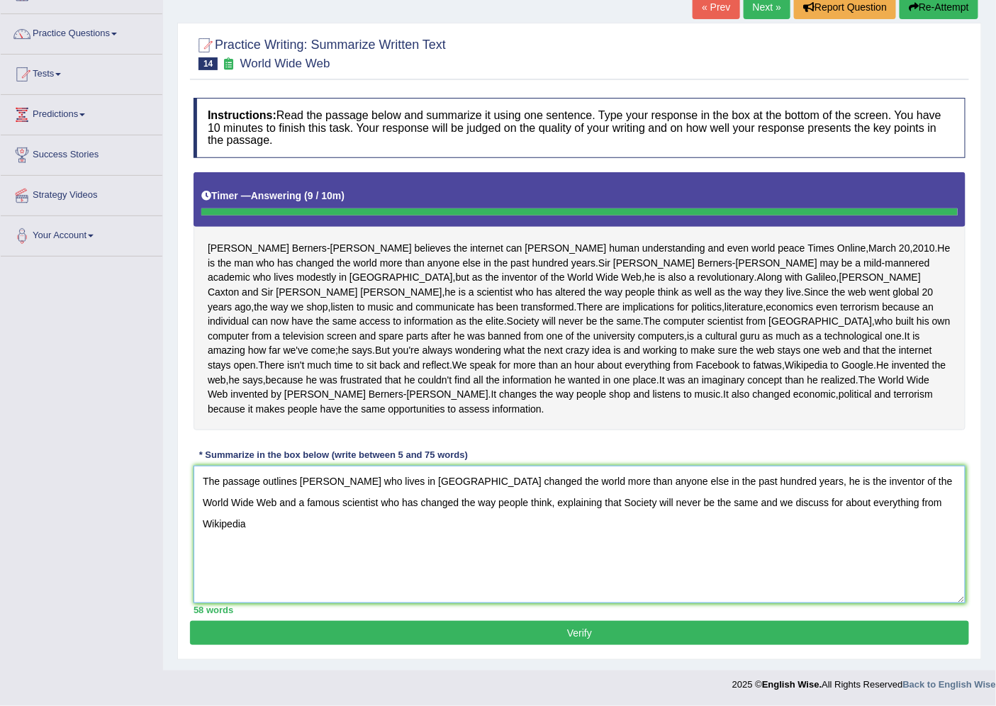
type textarea "The passage outlines [PERSON_NAME] who lives in [GEOGRAPHIC_DATA] changed the w…"
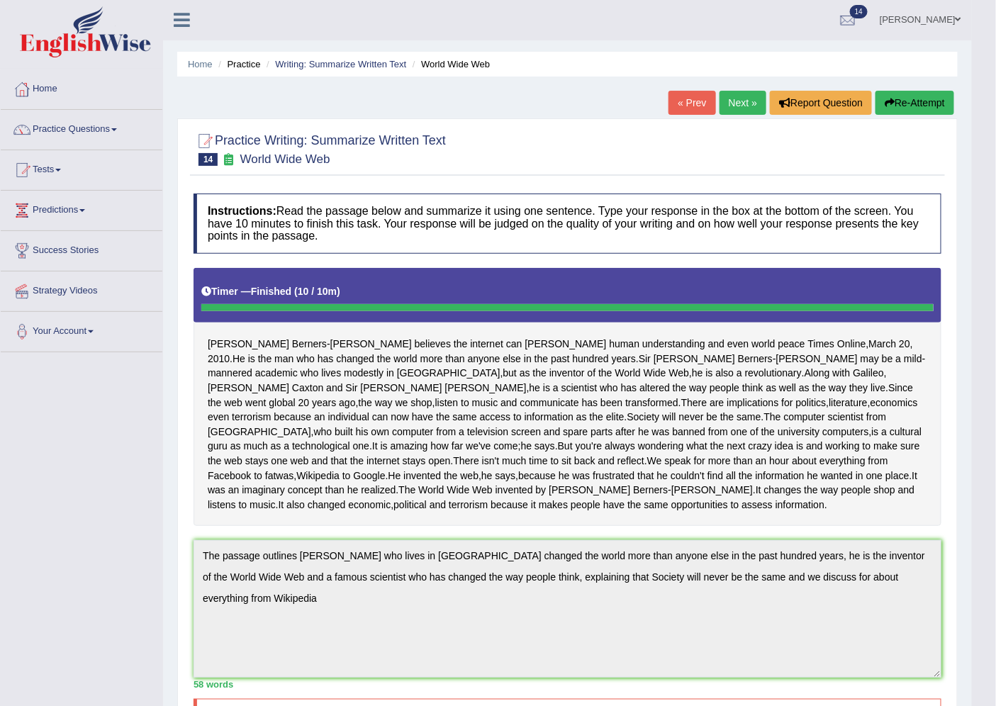
scroll to position [0, 0]
click at [913, 104] on button "Re-Attempt" at bounding box center [915, 103] width 79 height 24
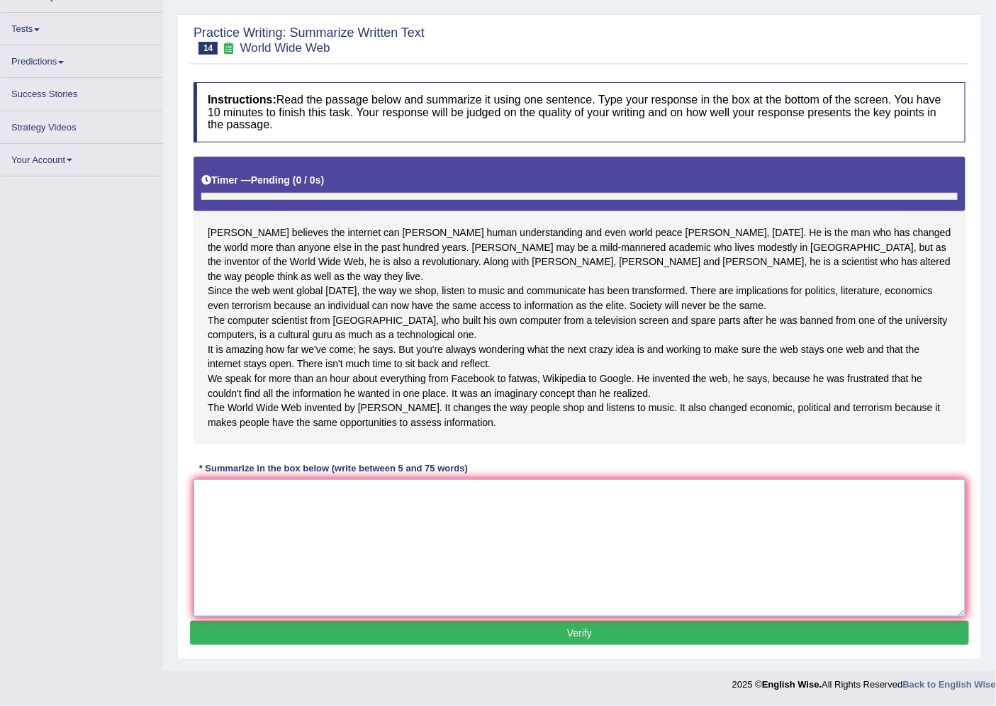
click at [394, 486] on textarea at bounding box center [580, 548] width 772 height 138
paste textarea "The passage outlines [PERSON_NAME] who lives in [GEOGRAPHIC_DATA] changed the w…"
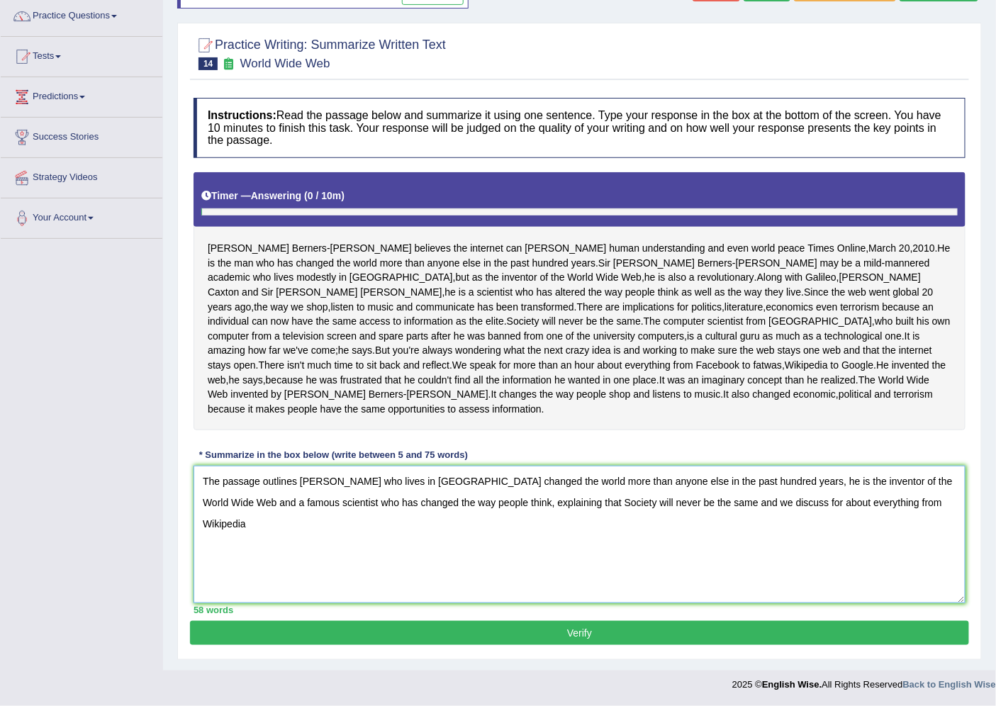
scroll to position [143, 0]
type textarea "The passage outlines [PERSON_NAME] who lives in [GEOGRAPHIC_DATA] changed the w…"
click at [593, 622] on button "Verify" at bounding box center [579, 633] width 779 height 24
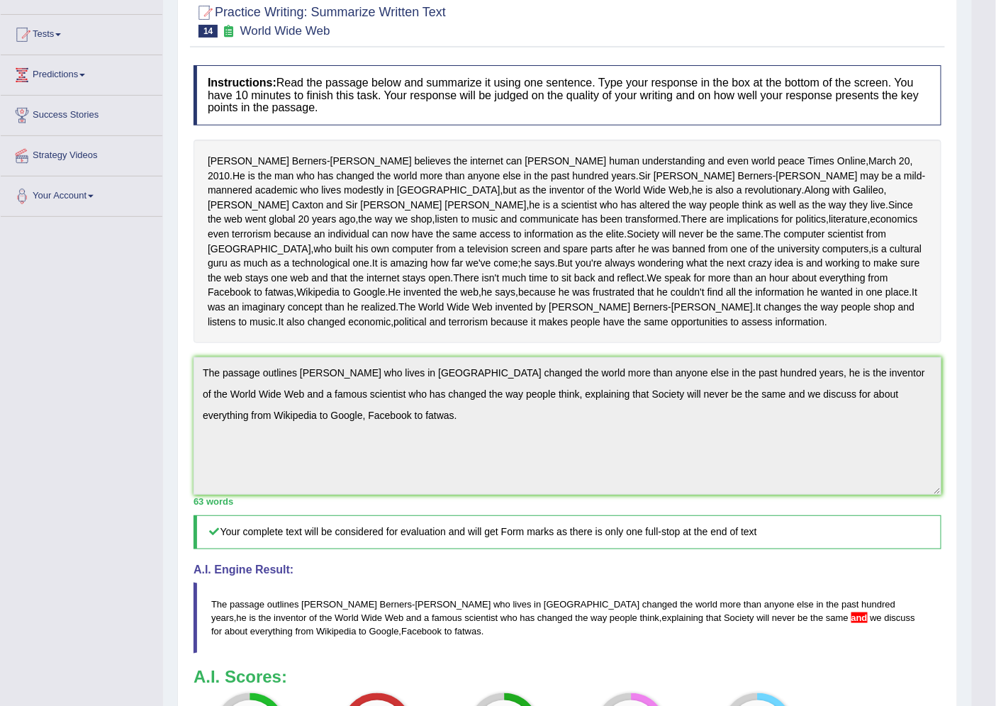
scroll to position [0, 0]
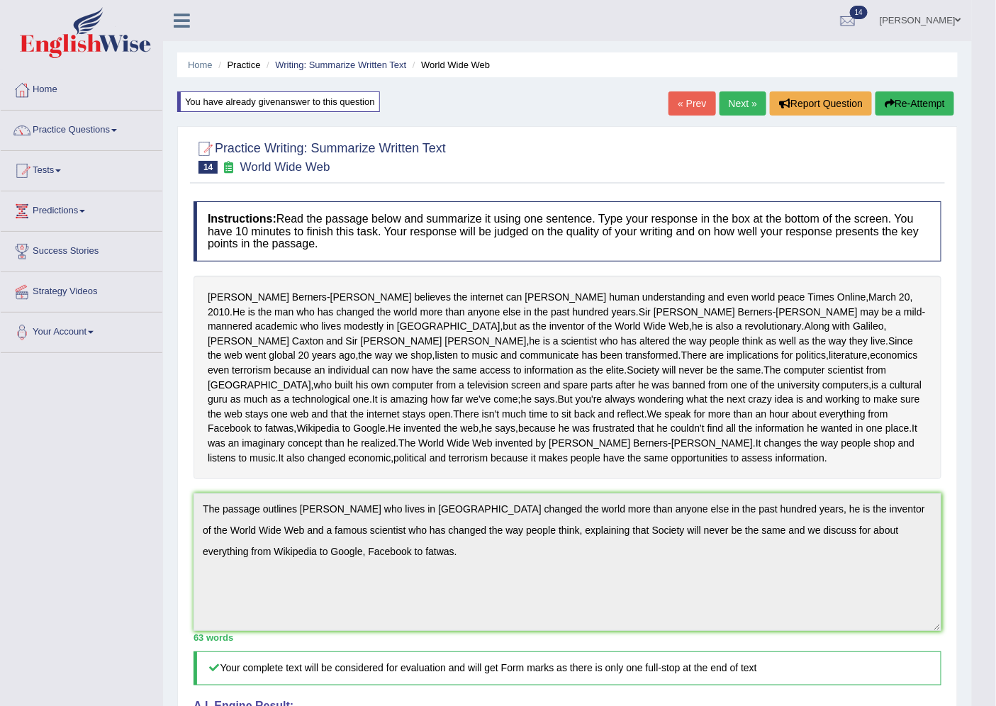
click at [699, 101] on link "« Prev" at bounding box center [692, 103] width 47 height 24
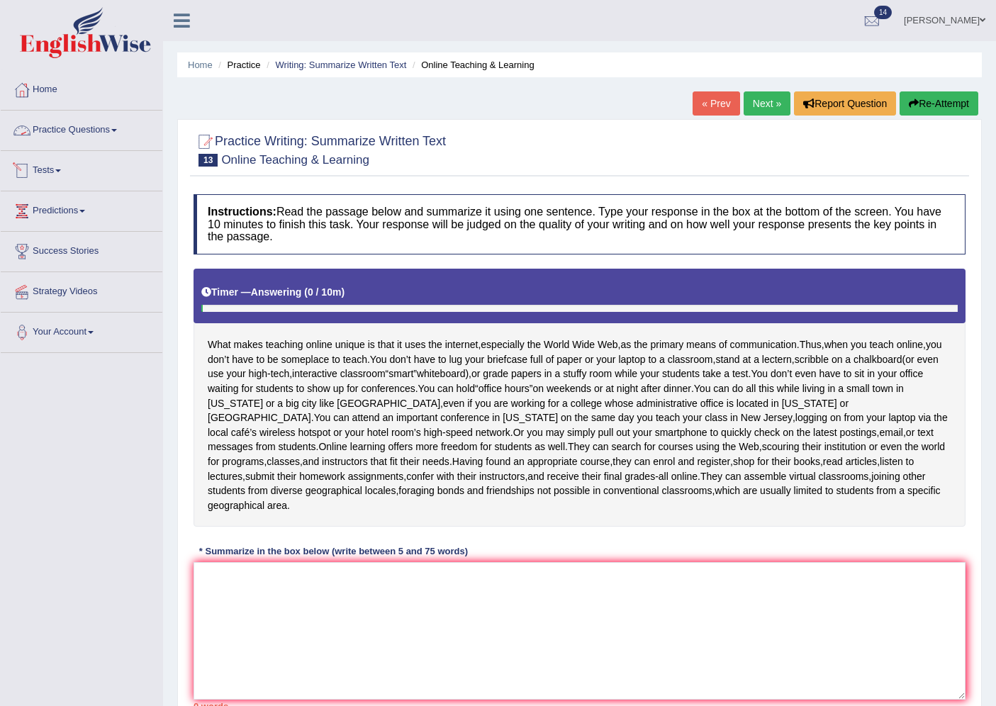
click at [57, 164] on link "Tests" at bounding box center [82, 168] width 162 height 35
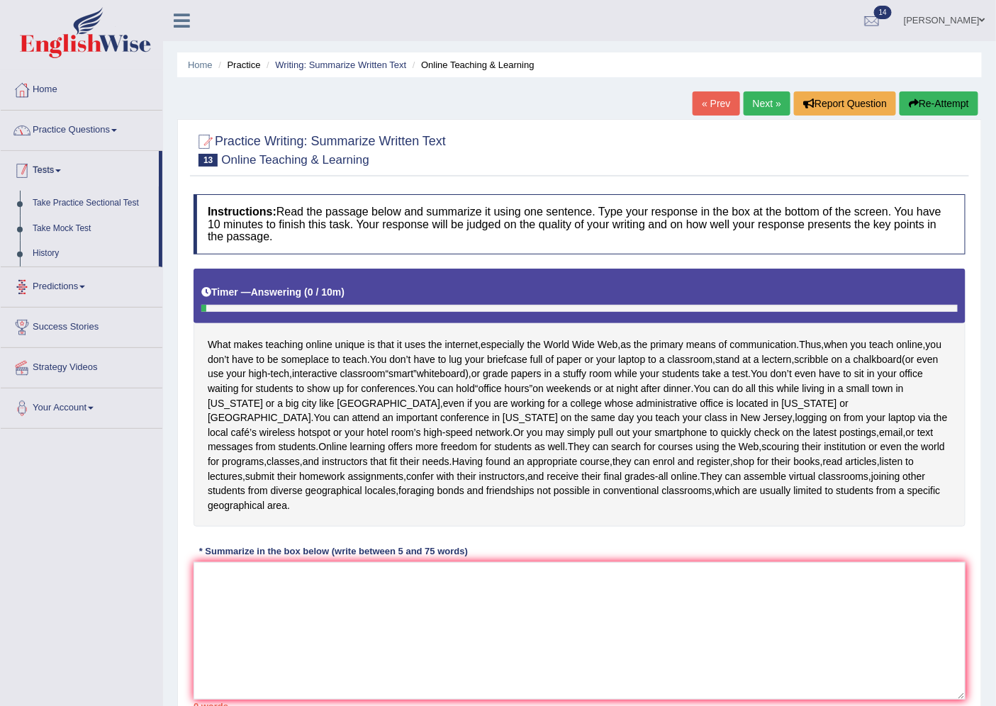
click at [80, 125] on link "Practice Questions" at bounding box center [82, 128] width 162 height 35
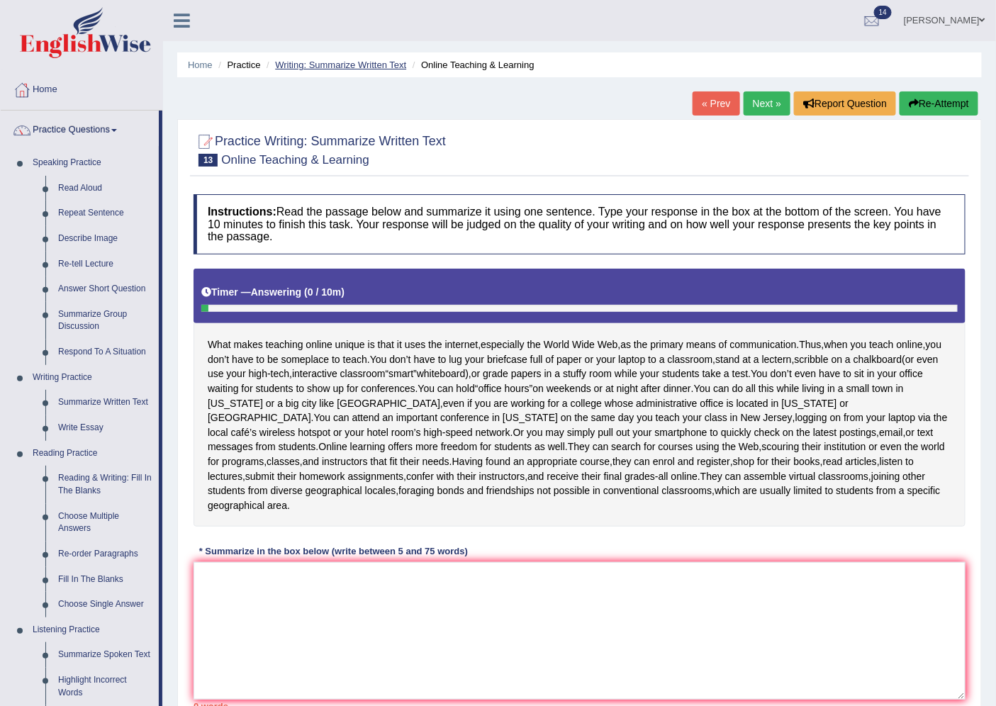
click at [329, 62] on link "Writing: Summarize Written Text" at bounding box center [340, 65] width 131 height 11
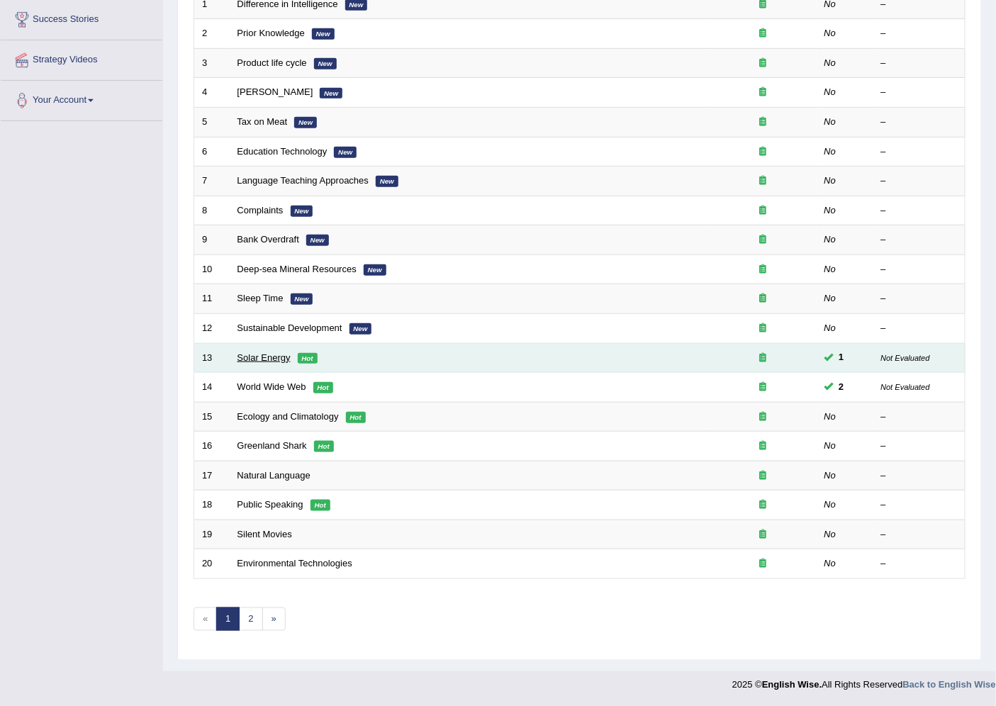
click at [264, 353] on link "Solar Energy" at bounding box center [264, 357] width 53 height 11
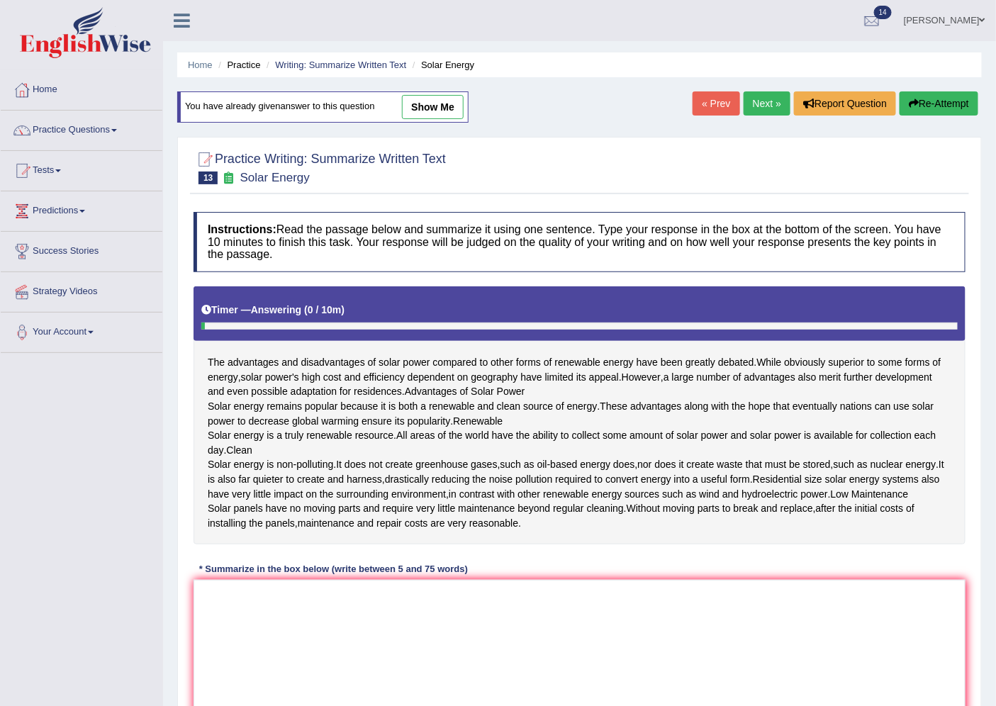
click at [442, 106] on link "show me" at bounding box center [433, 107] width 62 height 24
type textarea "The passage outlines solar energy compared to other forms of renewable energy, …"
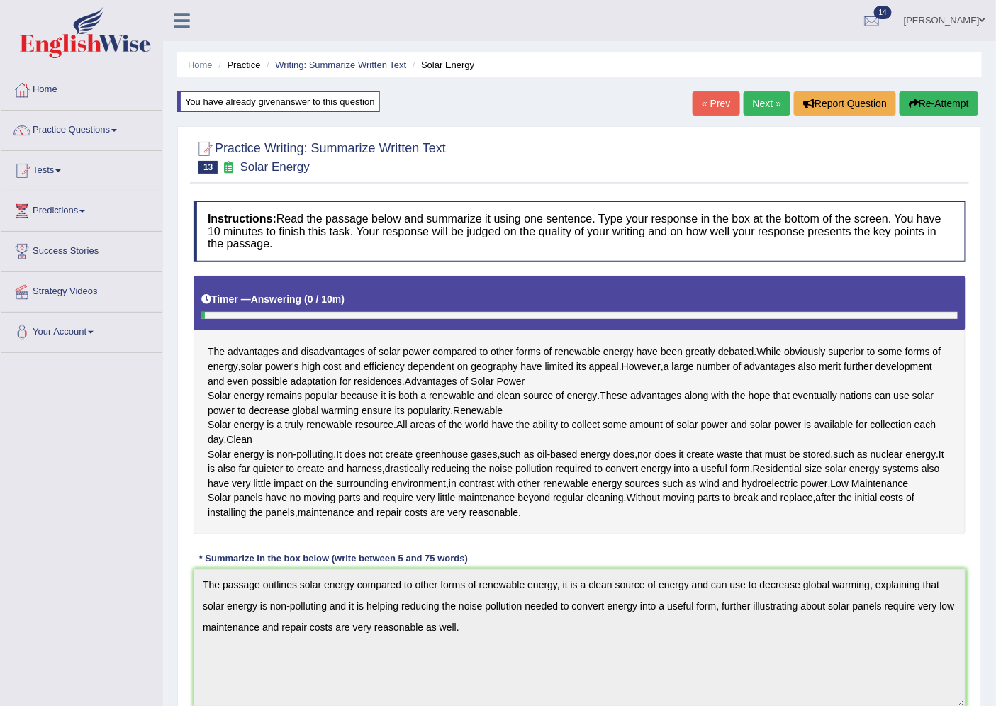
click at [248, 65] on li "Practice" at bounding box center [237, 64] width 45 height 13
click at [314, 72] on ul "Home Practice Writing: Summarize Written Text Solar Energy" at bounding box center [579, 64] width 805 height 25
click at [314, 67] on link "Writing: Summarize Written Text" at bounding box center [340, 65] width 131 height 11
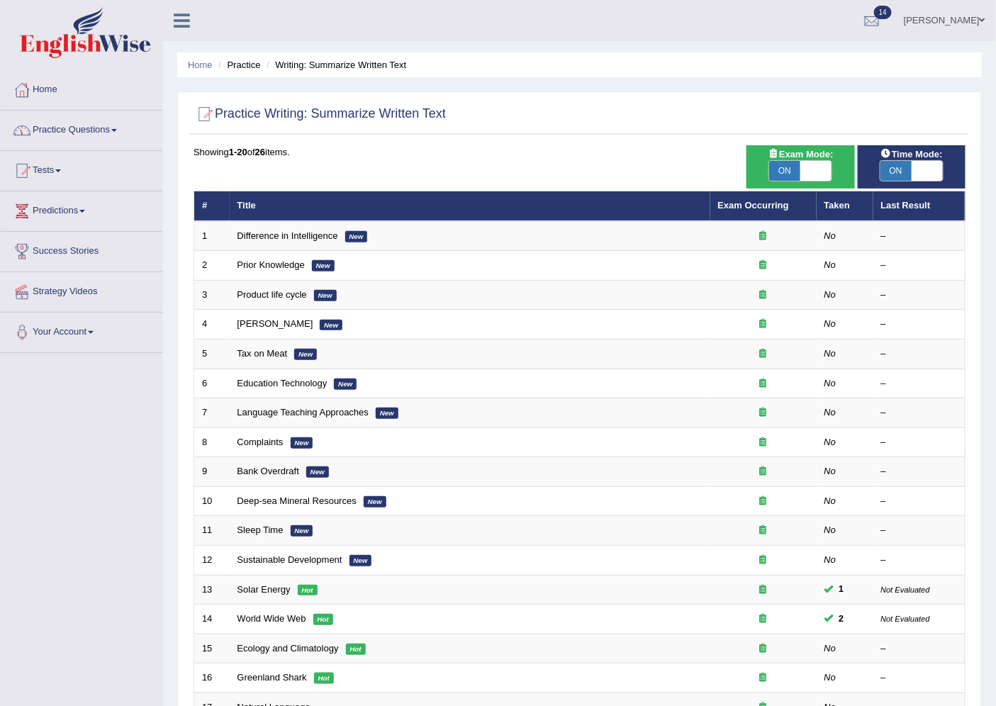
click at [82, 136] on link "Practice Questions" at bounding box center [82, 128] width 162 height 35
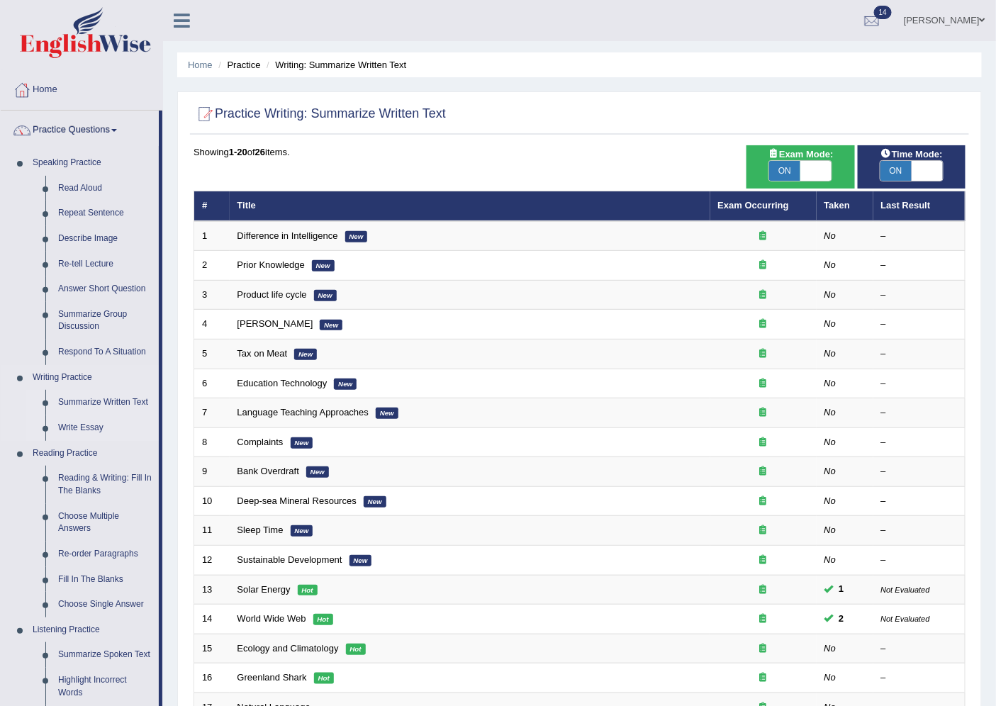
click at [97, 430] on link "Write Essay" at bounding box center [105, 428] width 107 height 26
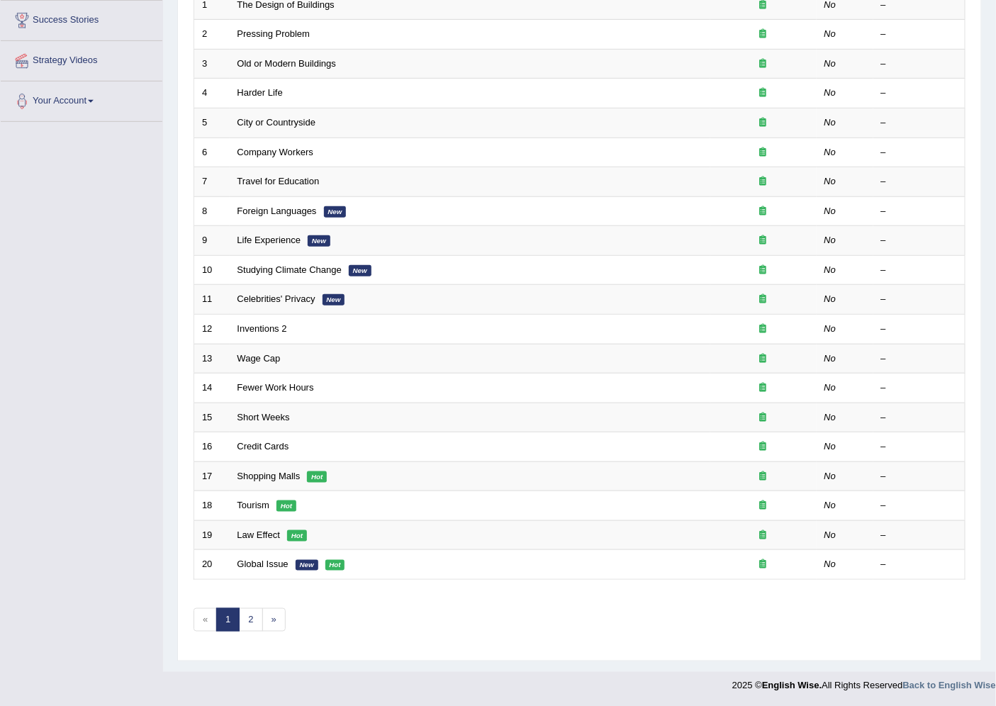
scroll to position [232, 0]
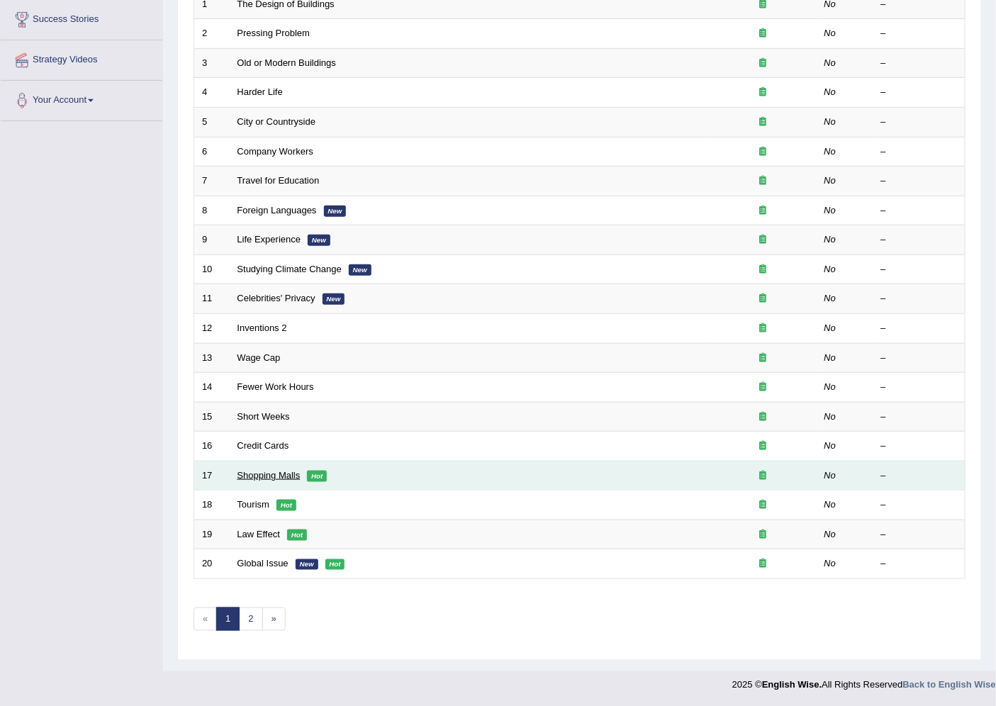
click at [274, 475] on link "Shopping Malls" at bounding box center [269, 475] width 63 height 11
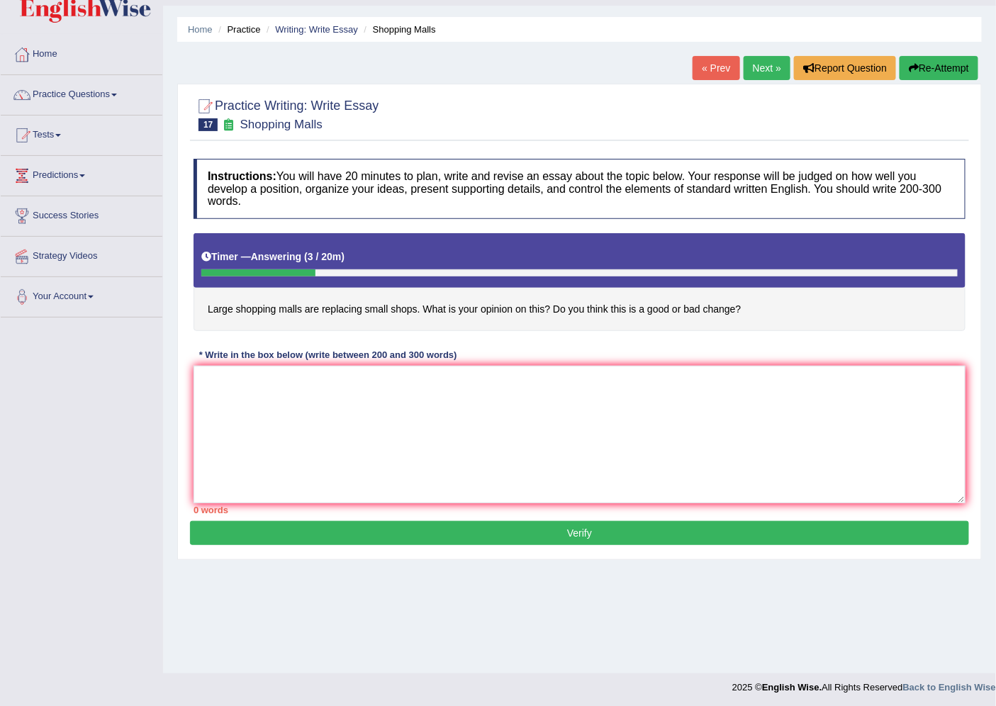
scroll to position [38, 0]
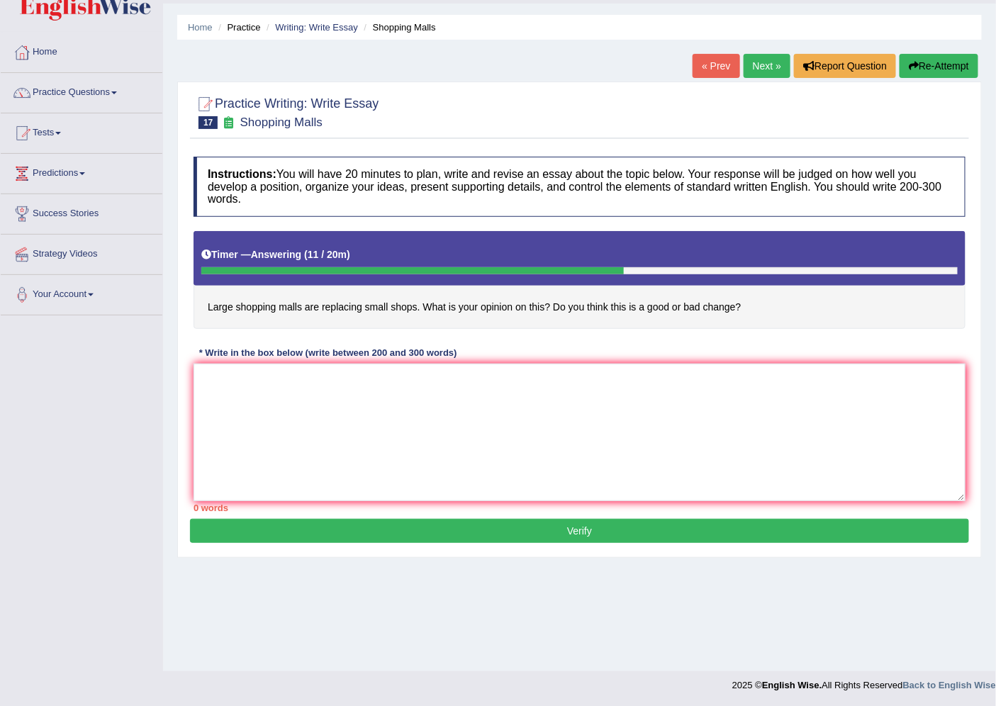
click at [764, 58] on link "Next »" at bounding box center [767, 66] width 47 height 24
